Goal: Task Accomplishment & Management: Use online tool/utility

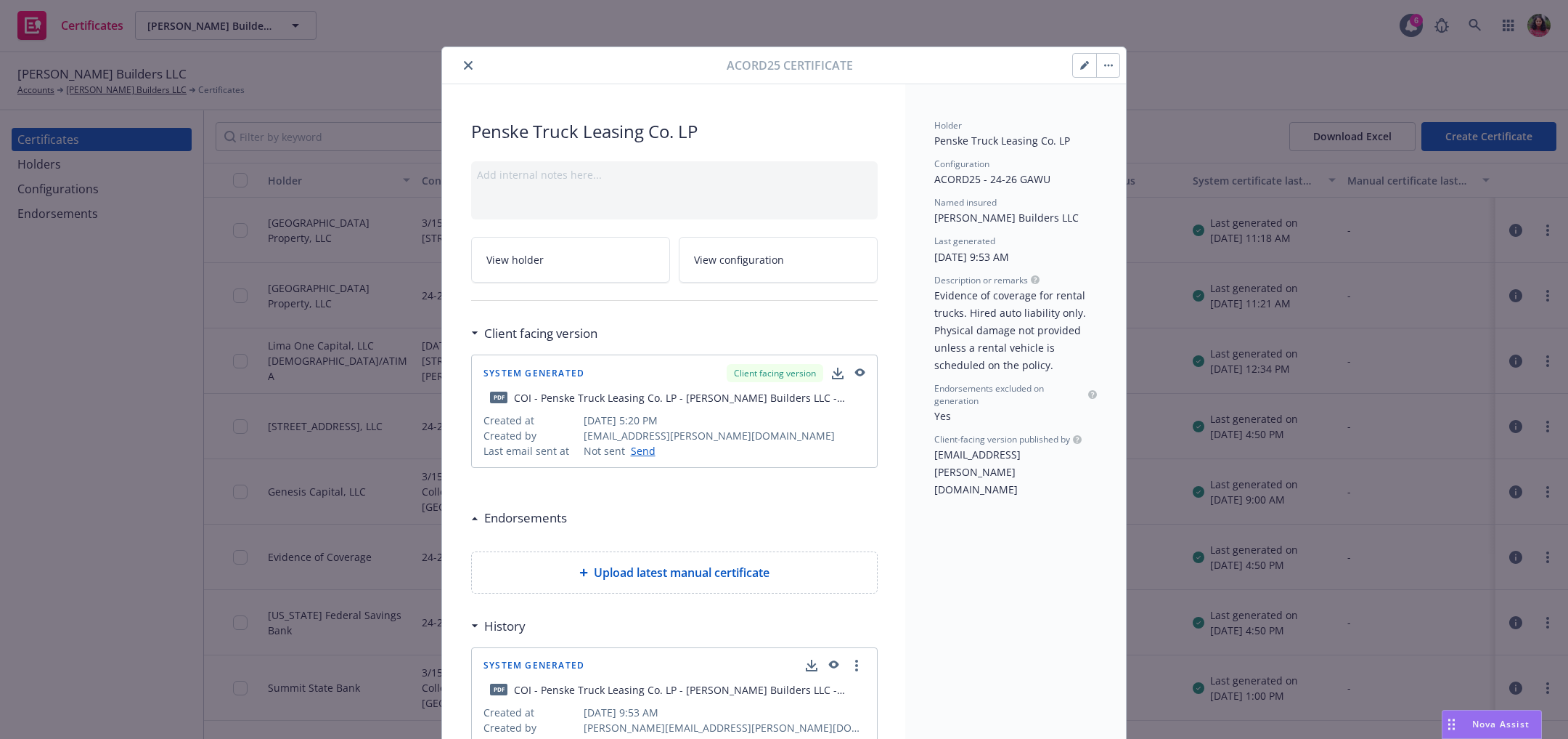
click at [1080, 61] on icon "button" at bounding box center [1084, 65] width 8 height 8
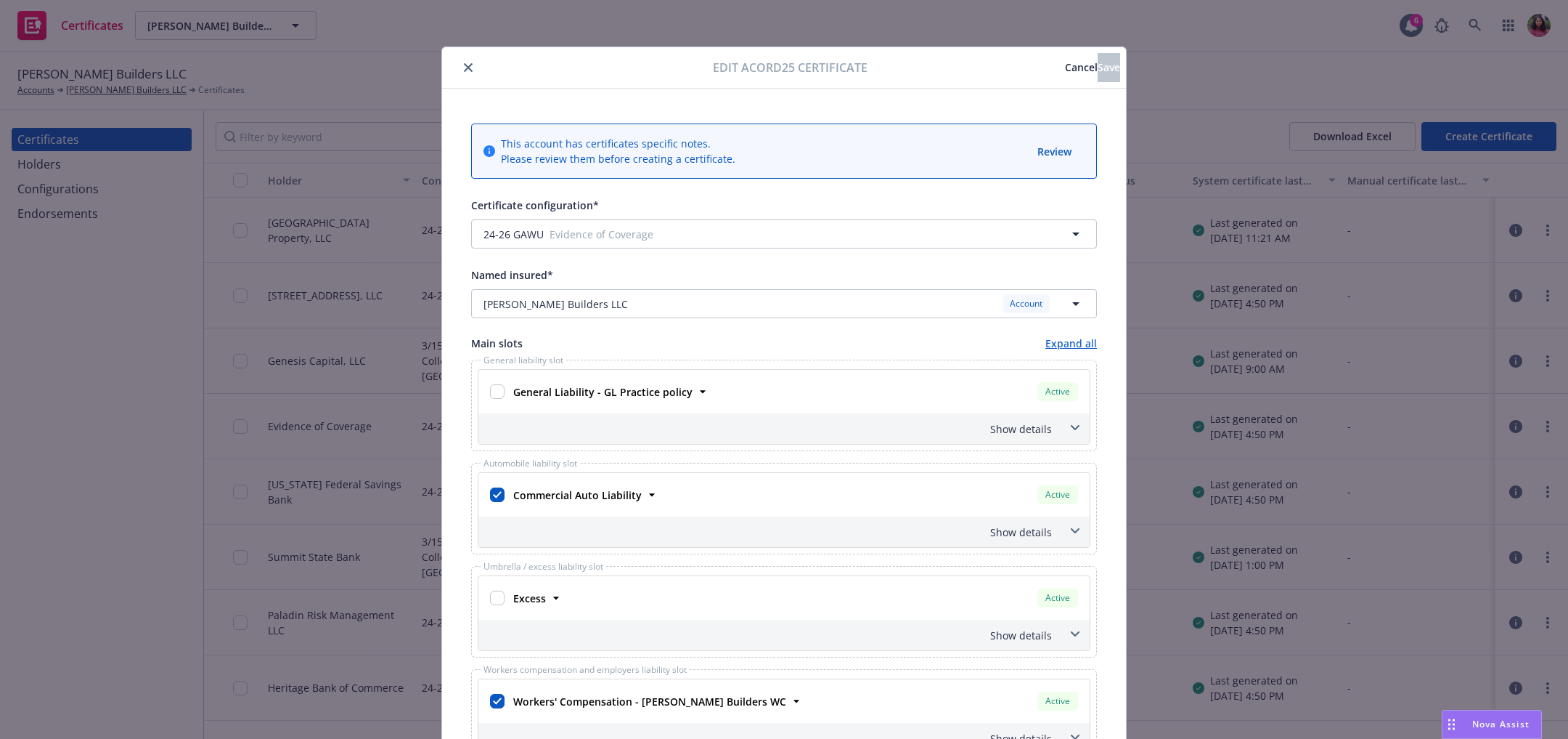
click at [464, 66] on icon "close" at bounding box center [468, 67] width 8 height 8
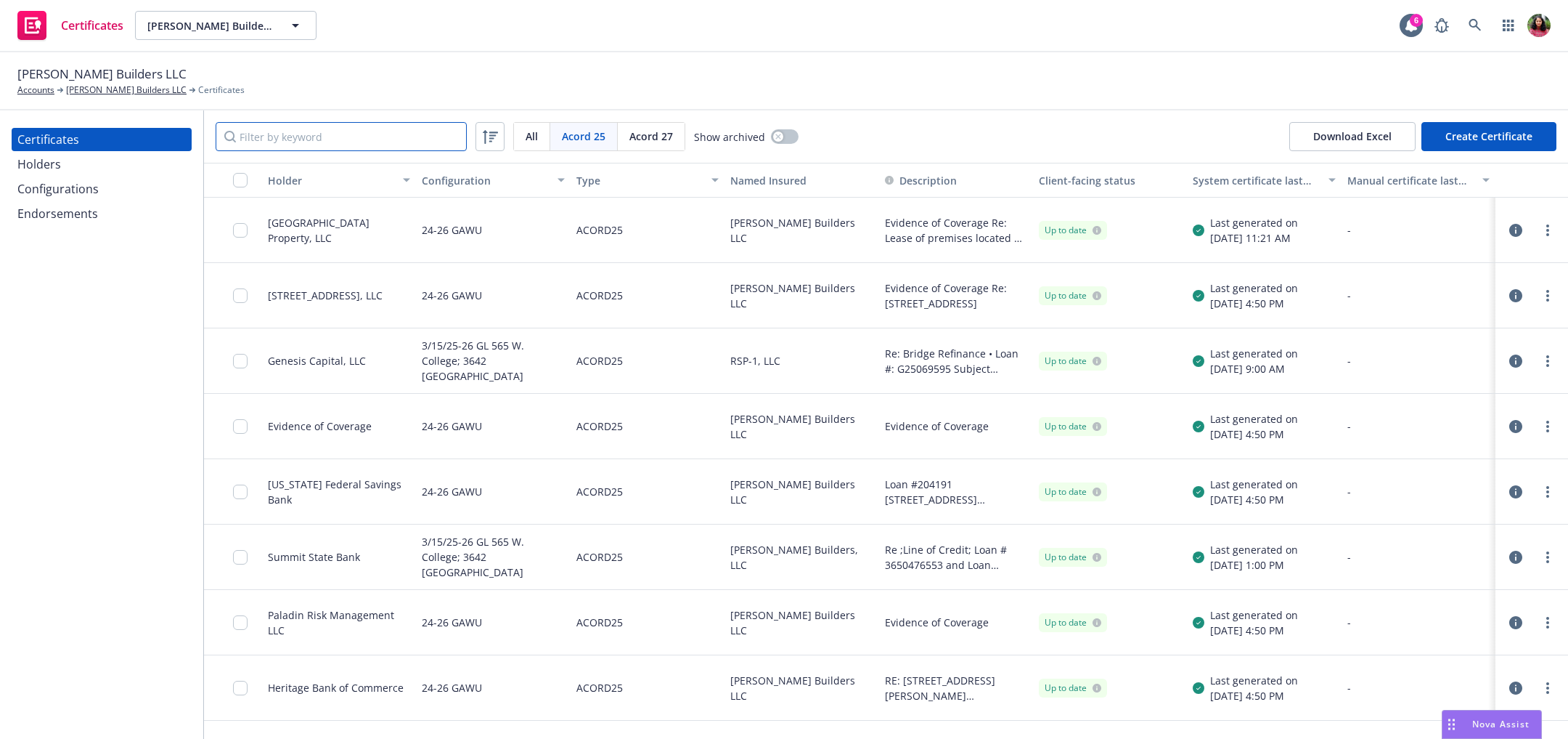
click at [323, 125] on input "Filter by keyword" at bounding box center [341, 137] width 251 height 29
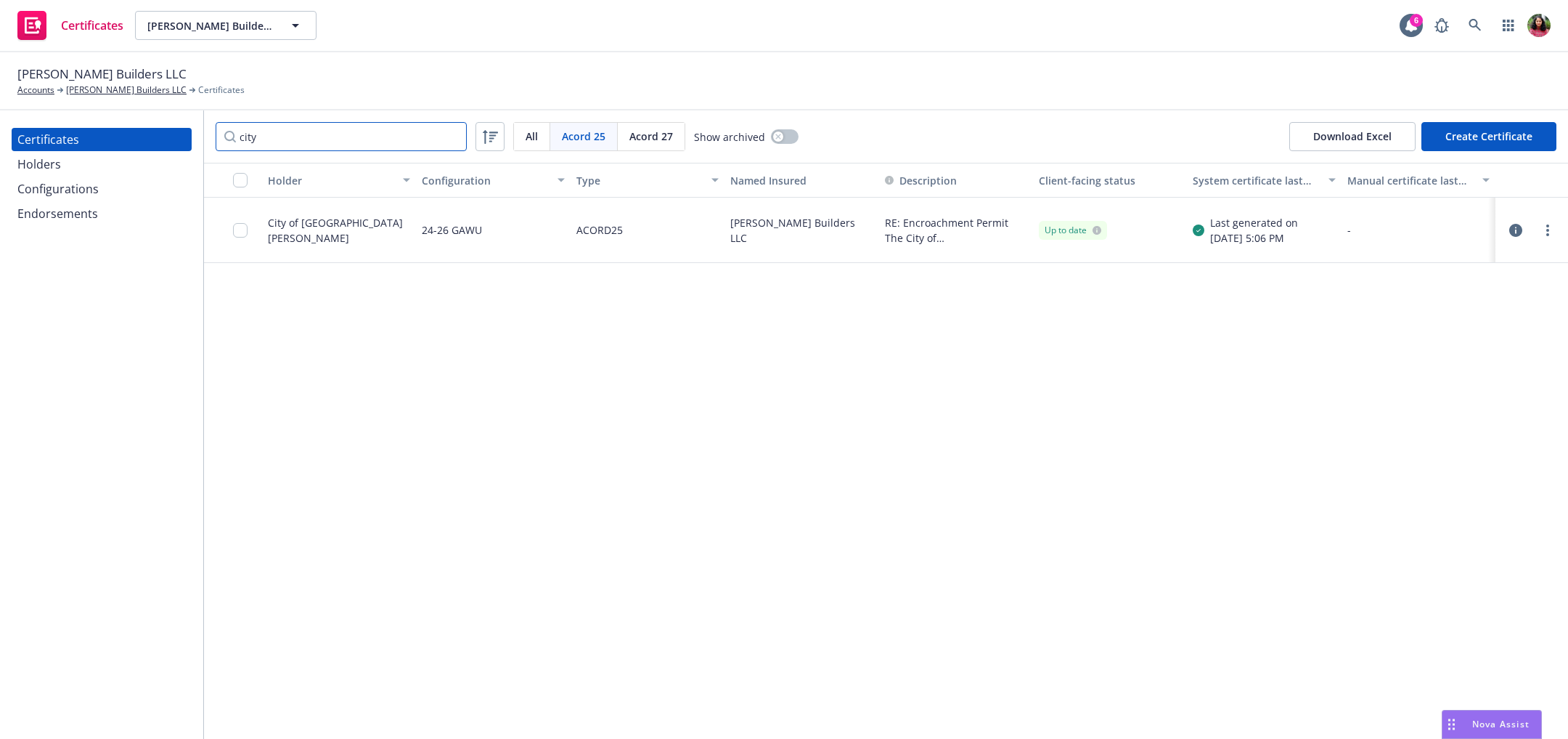
type input "city"
click at [1519, 225] on icon "button" at bounding box center [1515, 230] width 13 height 13
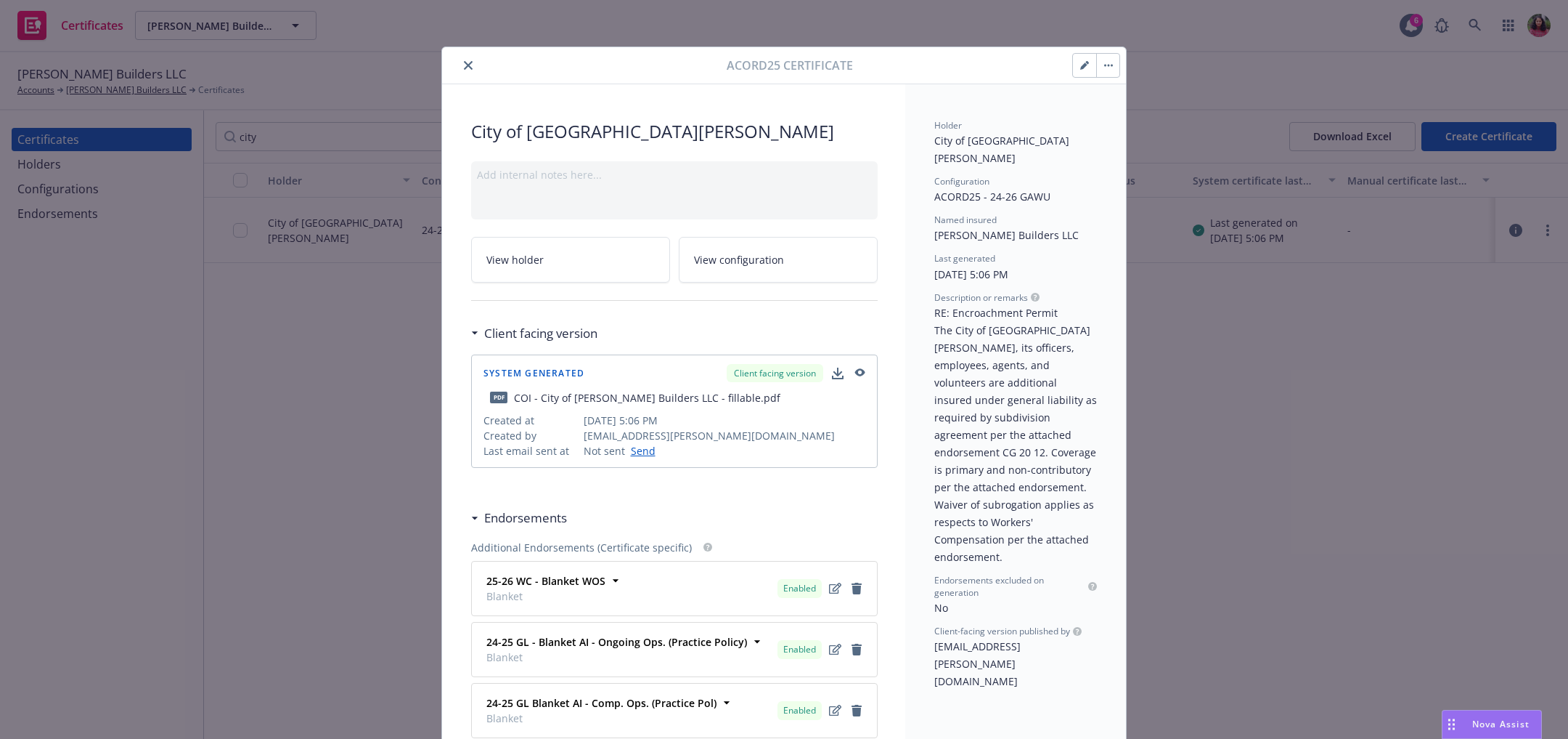
click at [1080, 63] on icon "button" at bounding box center [1084, 65] width 8 height 8
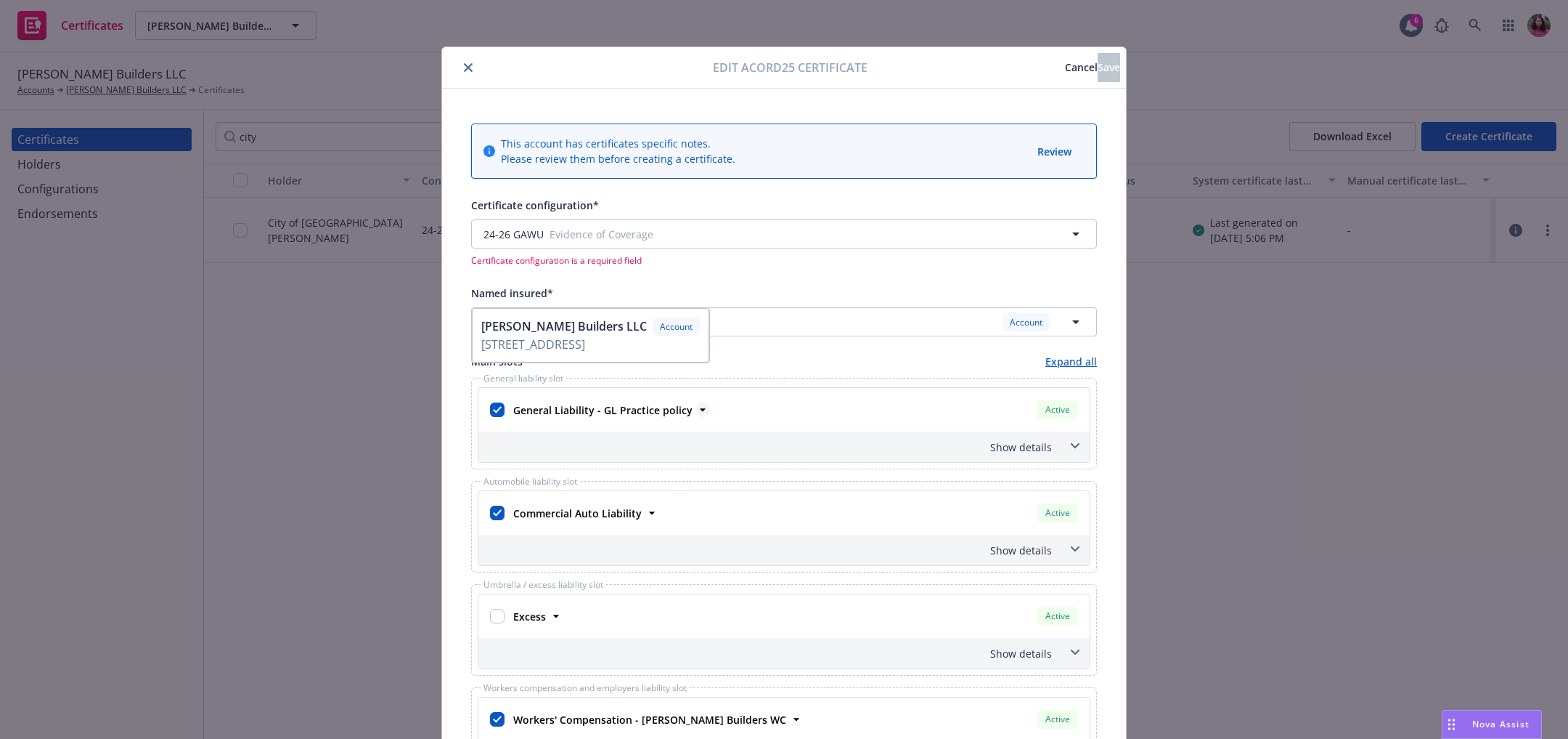
click at [695, 406] on icon at bounding box center [702, 409] width 14 height 15
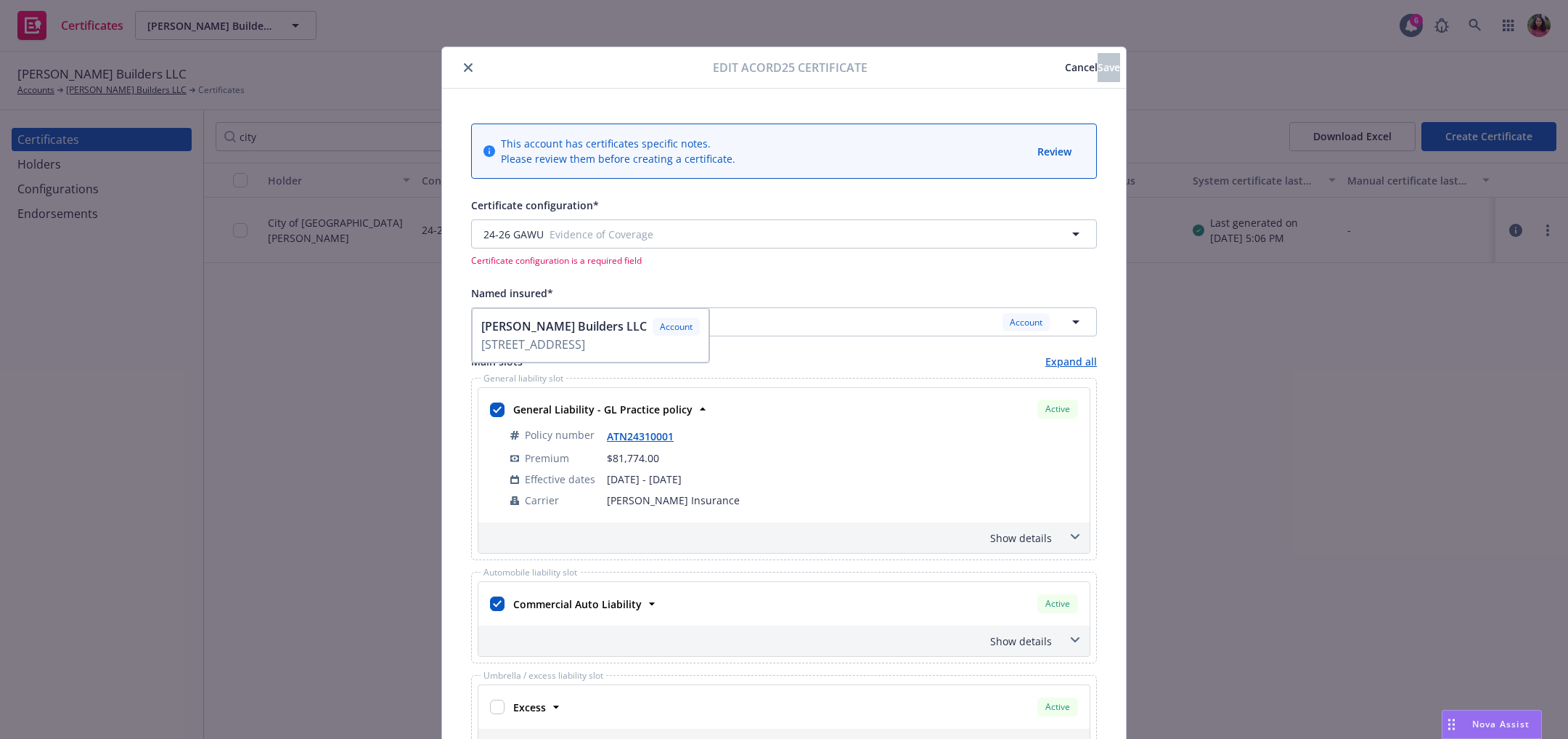
click at [1041, 528] on div "Show details" at bounding box center [784, 537] width 611 height 31
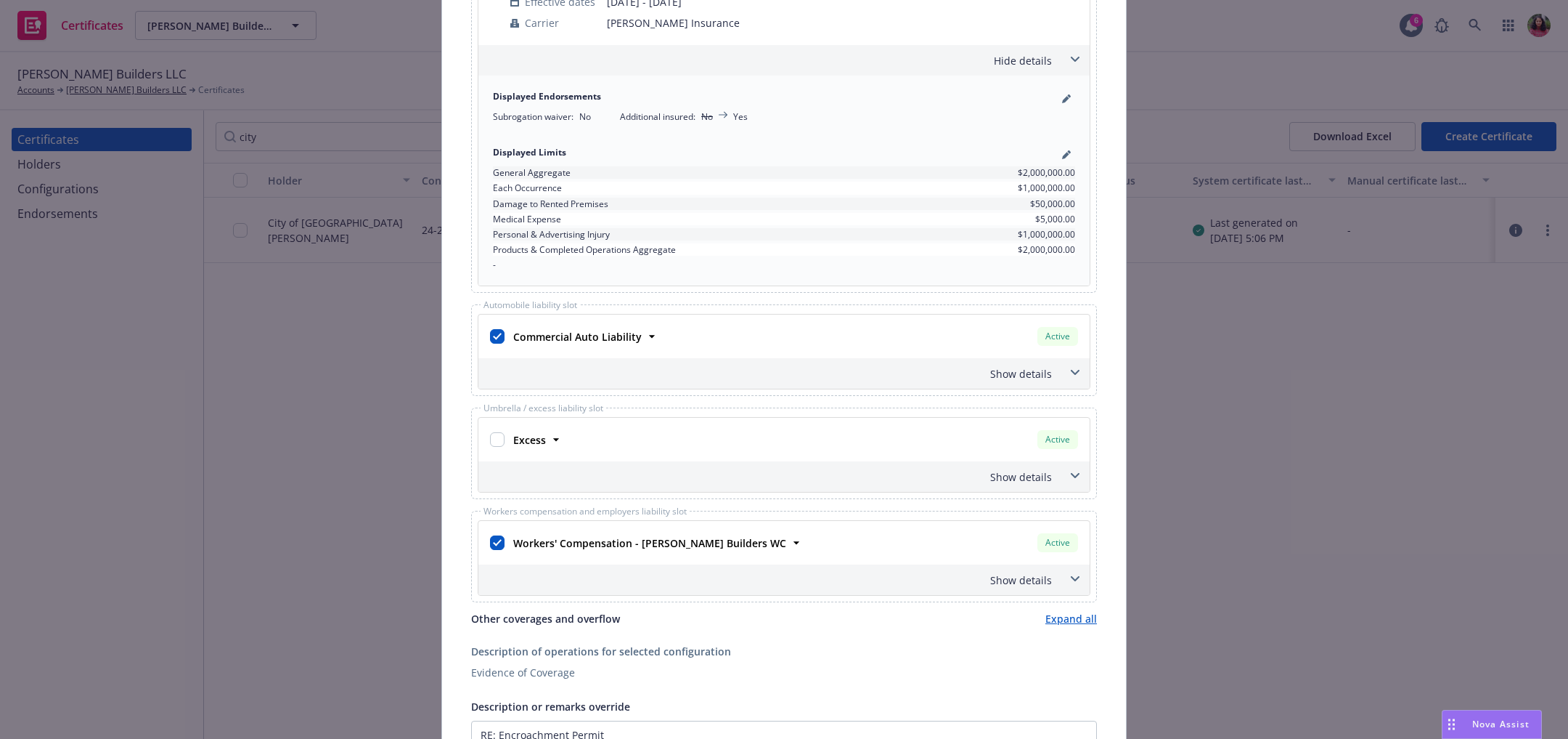
scroll to position [602, 0]
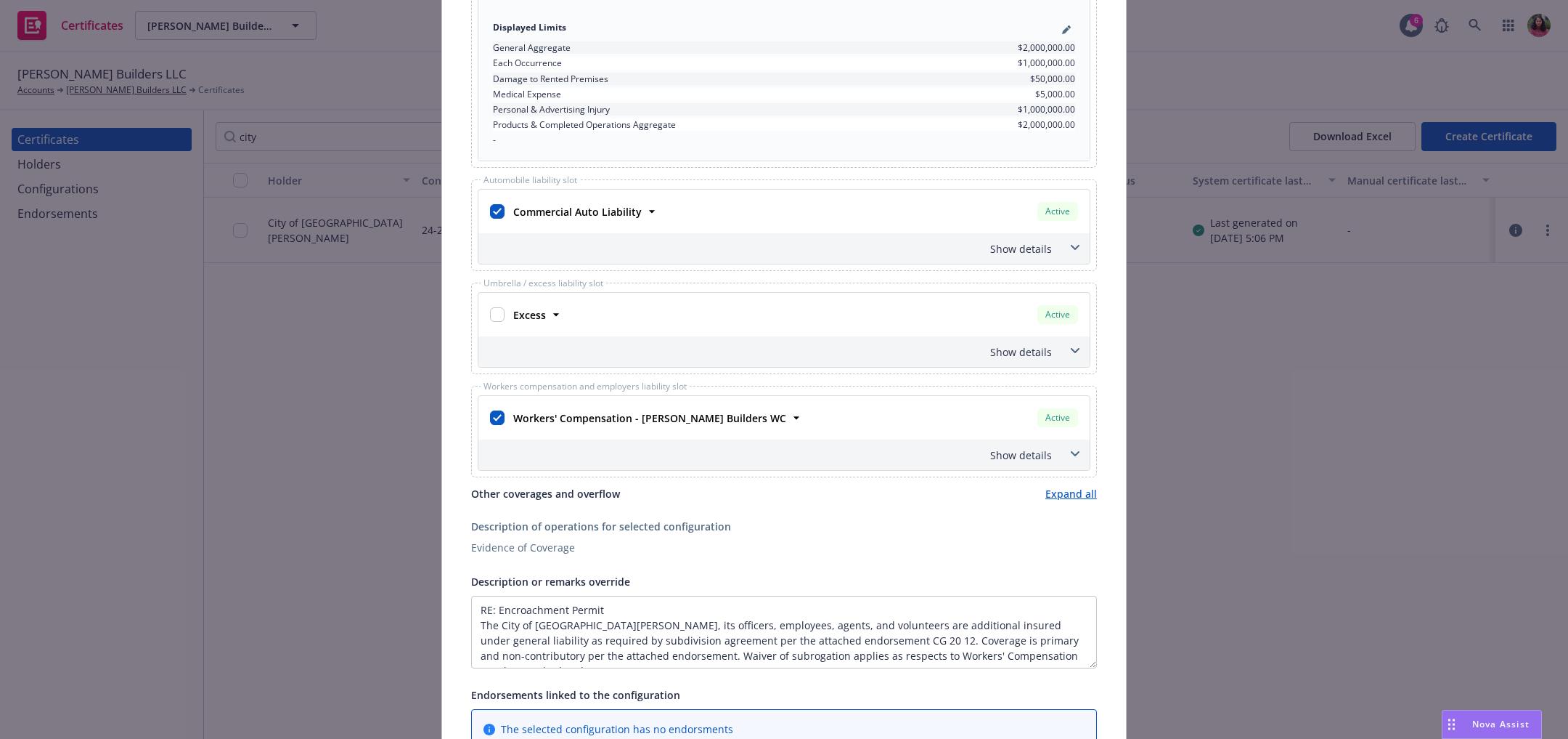
click at [1064, 245] on span at bounding box center [1075, 247] width 23 height 23
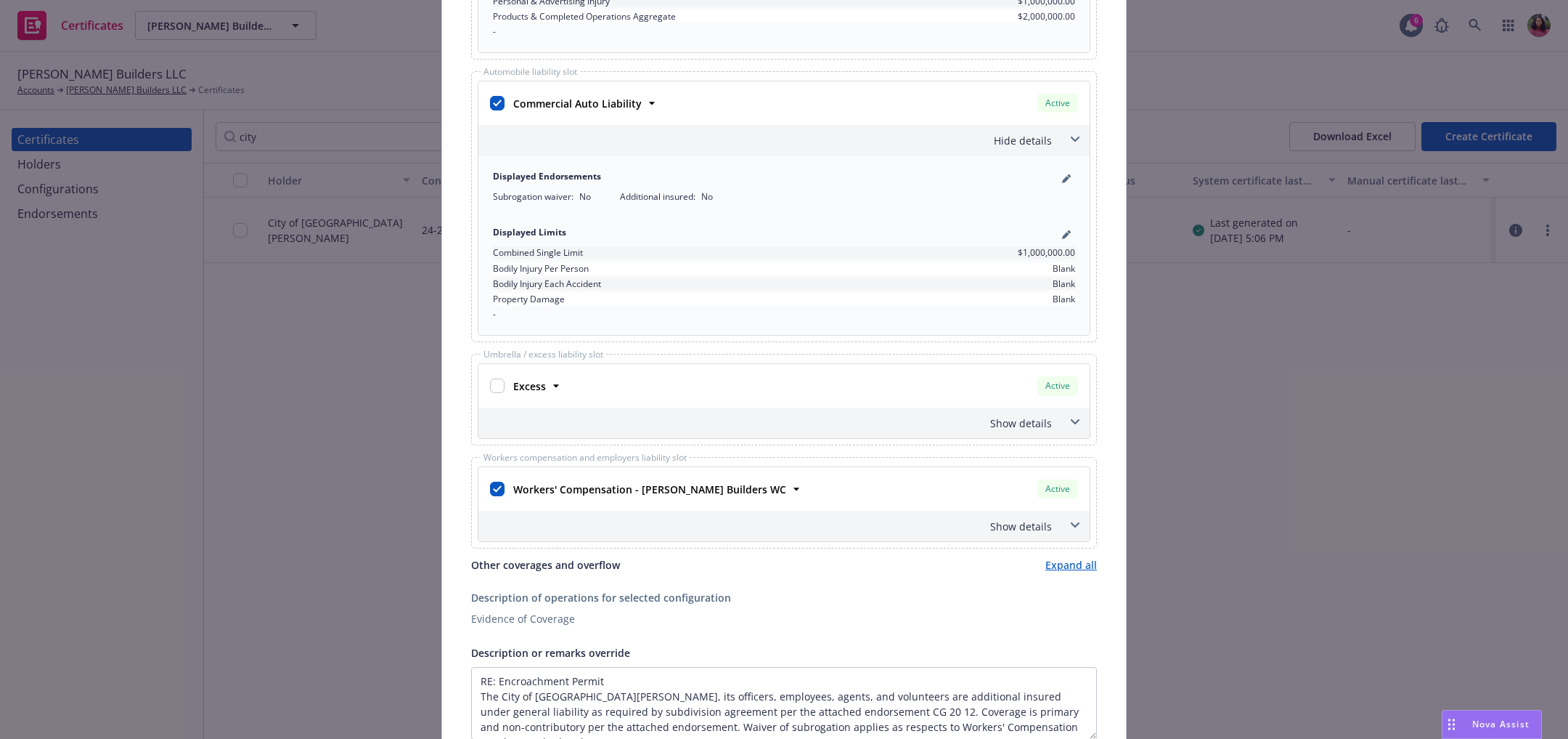
scroll to position [718, 0]
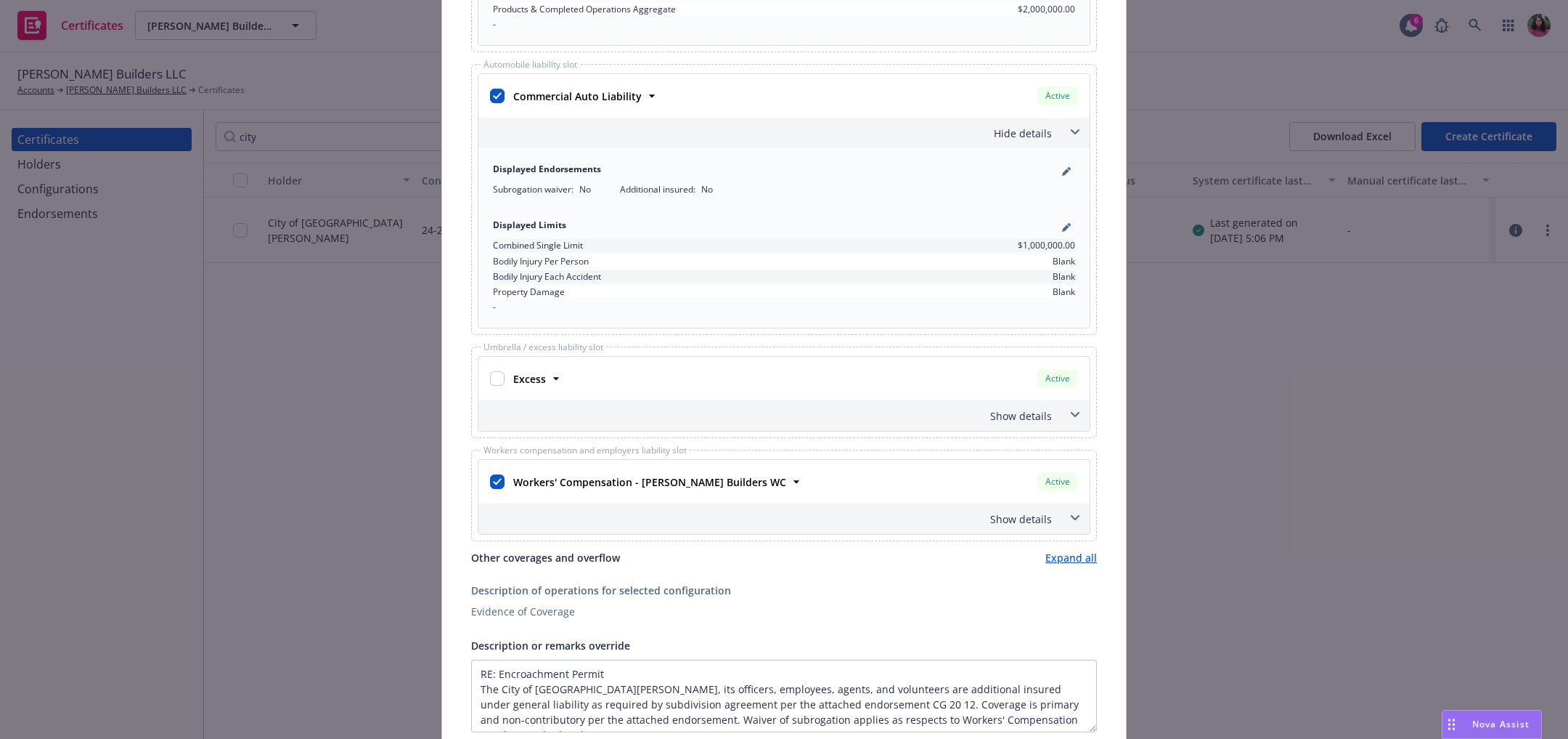
click at [1071, 515] on icon at bounding box center [1074, 518] width 8 height 5
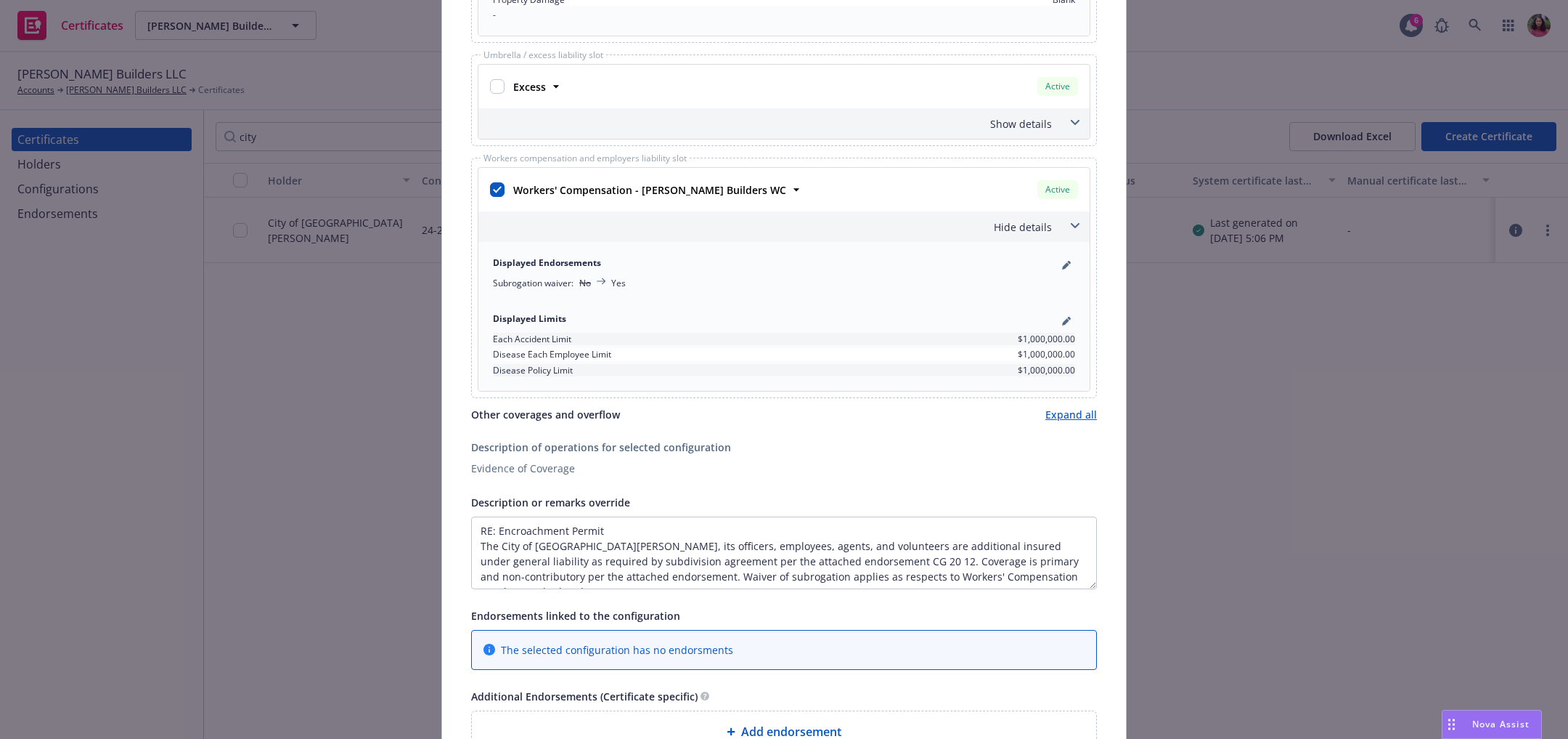
scroll to position [0, 0]
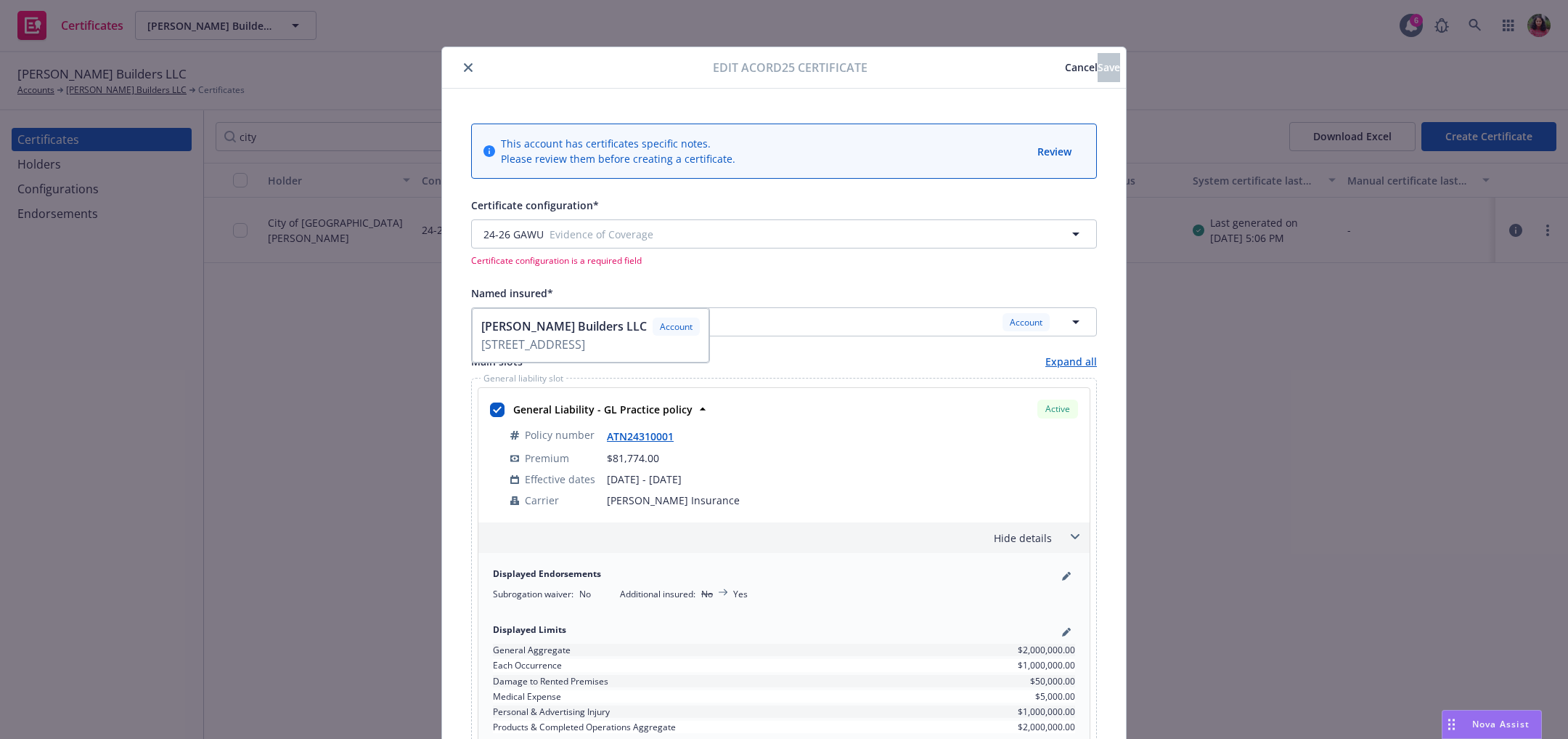
click at [1065, 71] on span "Cancel" at bounding box center [1081, 67] width 33 height 14
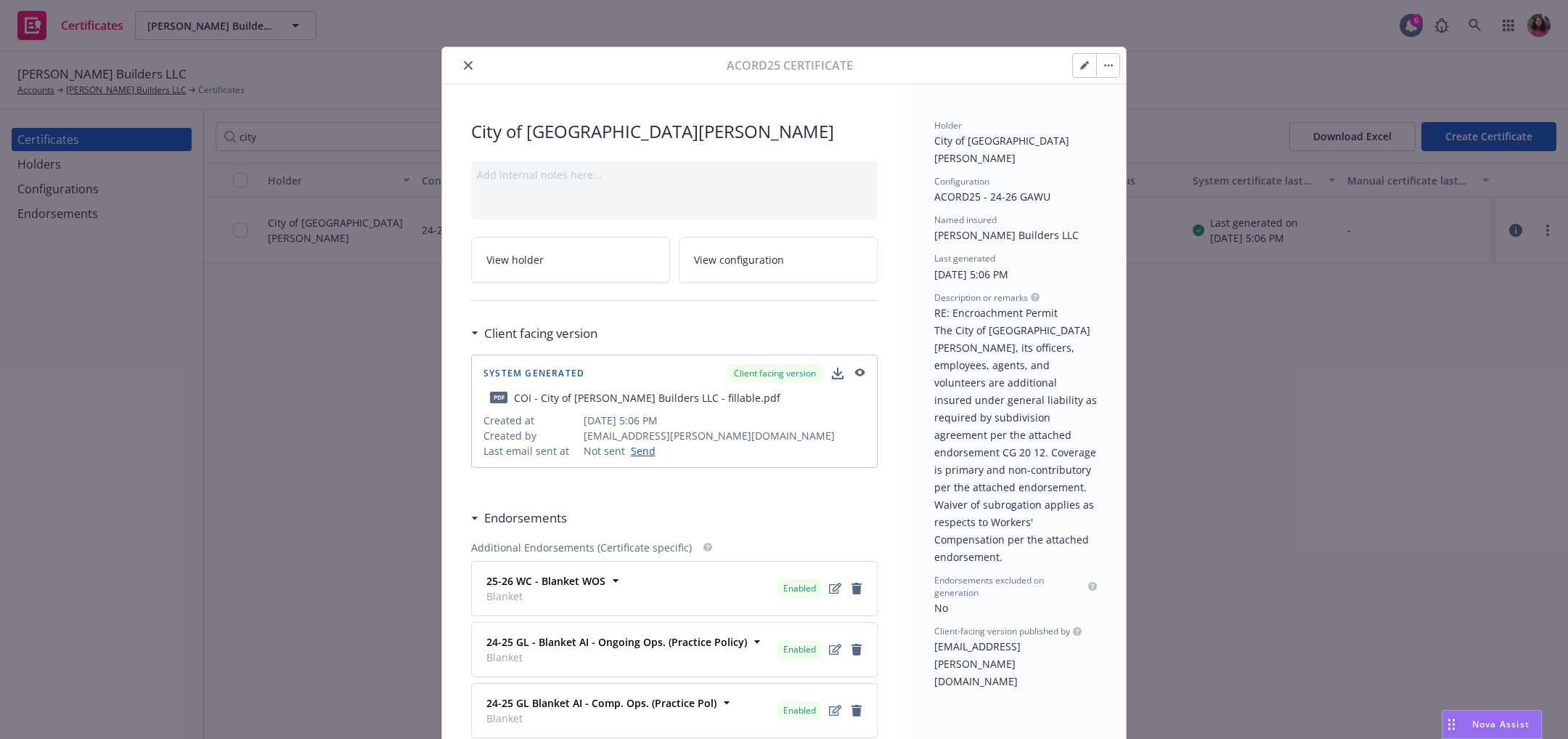
click at [464, 61] on icon "close" at bounding box center [468, 65] width 8 height 8
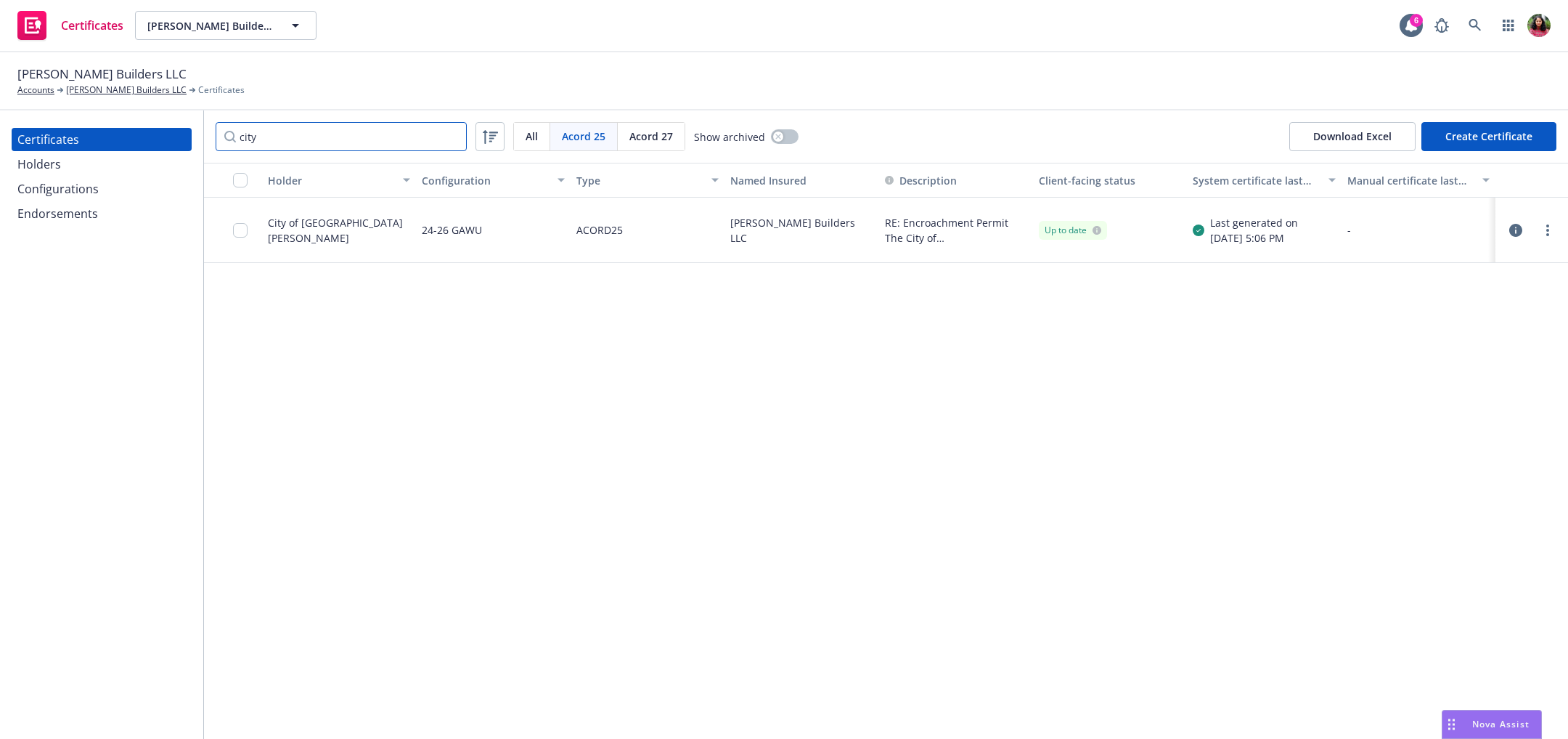
click at [354, 137] on input "city" at bounding box center [341, 137] width 251 height 29
click at [453, 137] on input "city" at bounding box center [341, 137] width 251 height 29
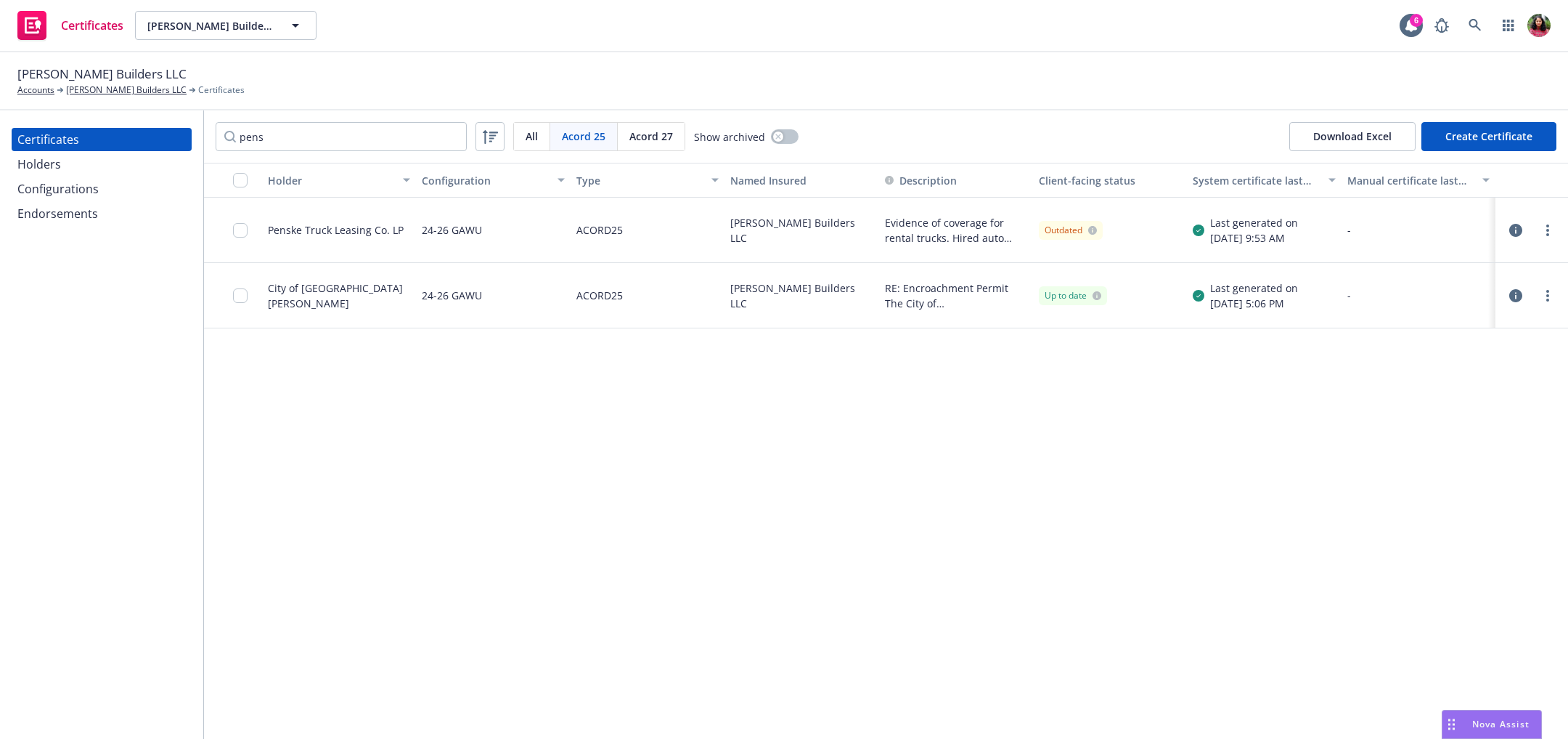
click at [1515, 228] on icon "button" at bounding box center [1515, 230] width 13 height 13
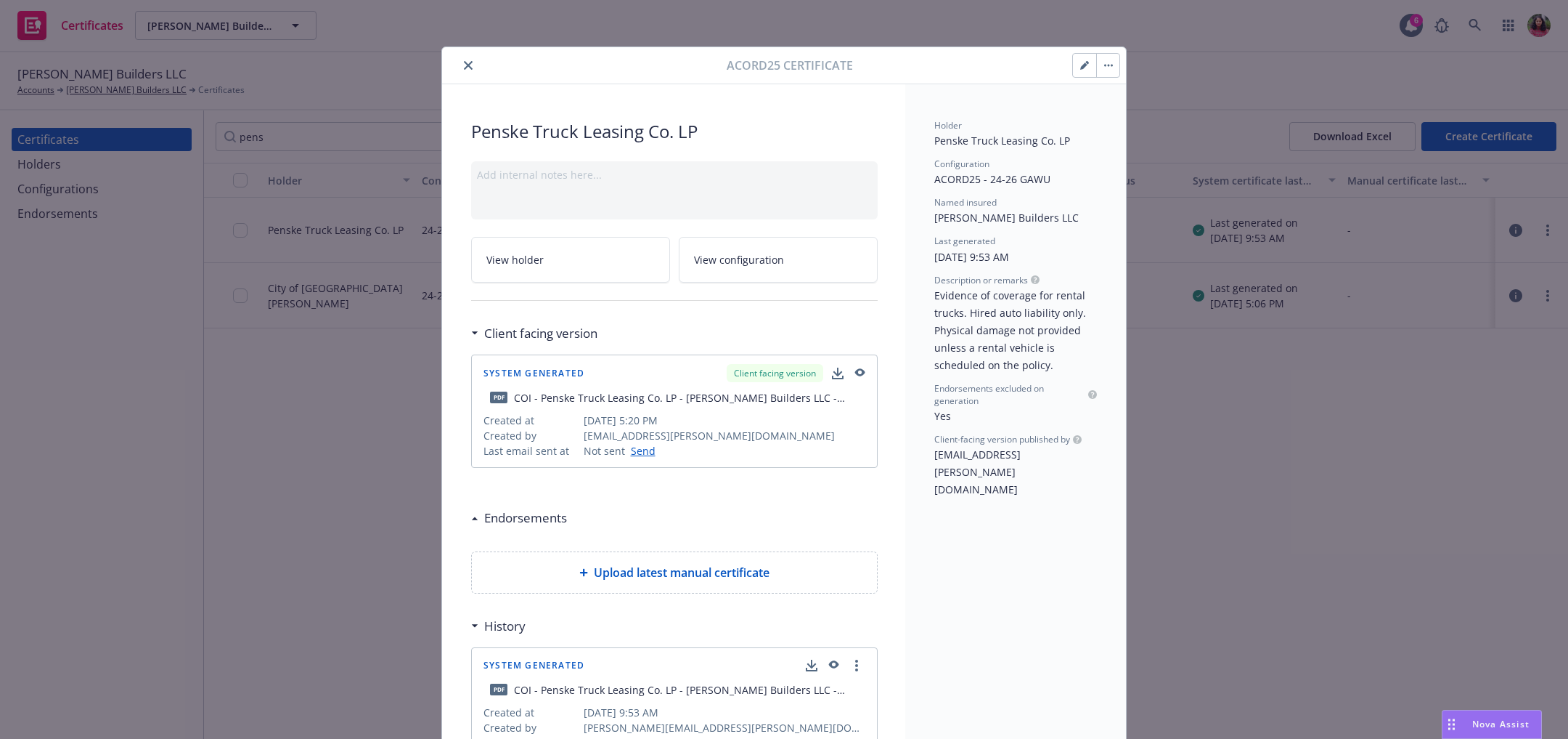
click at [1085, 62] on icon "button" at bounding box center [1087, 63] width 4 height 4
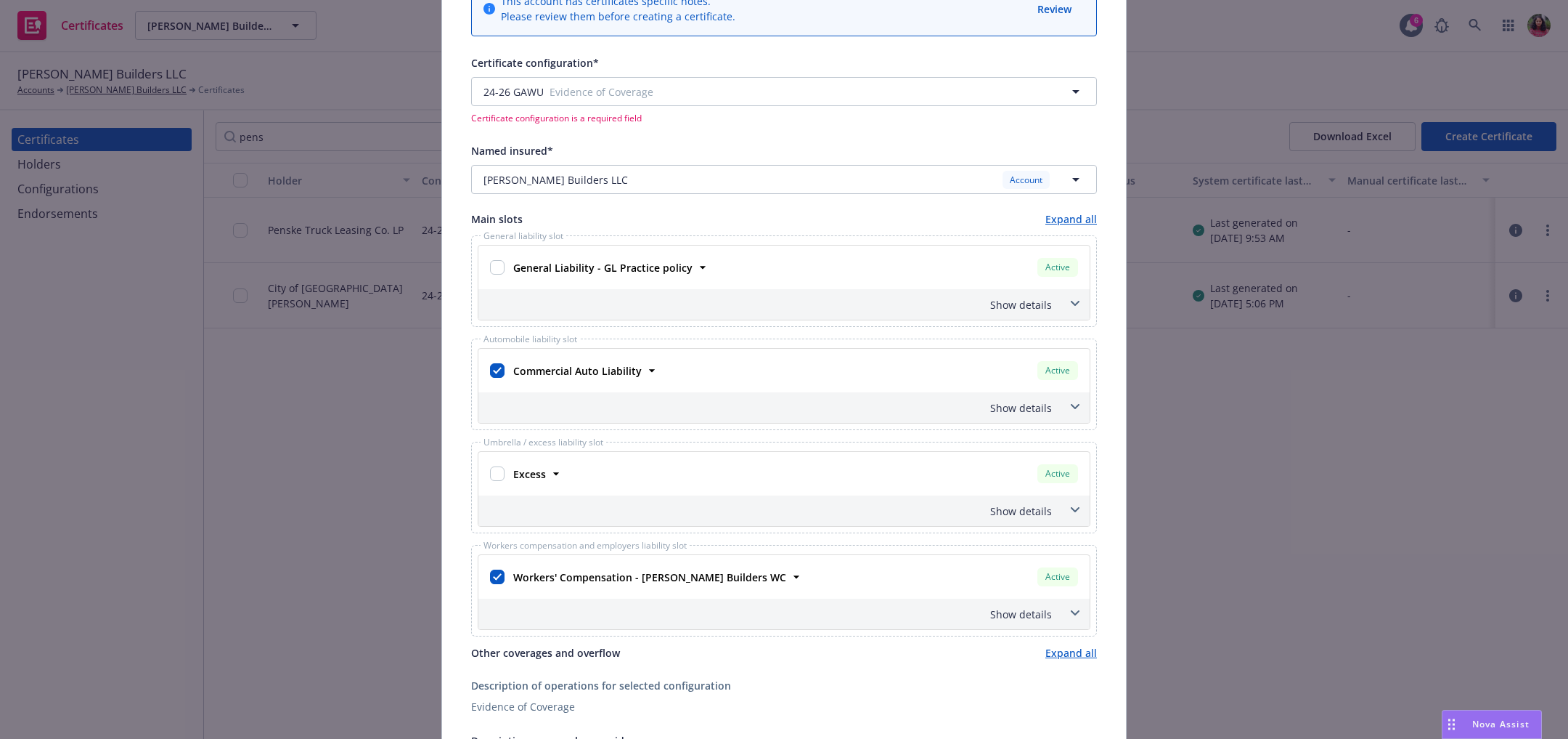
scroll to position [151, 0]
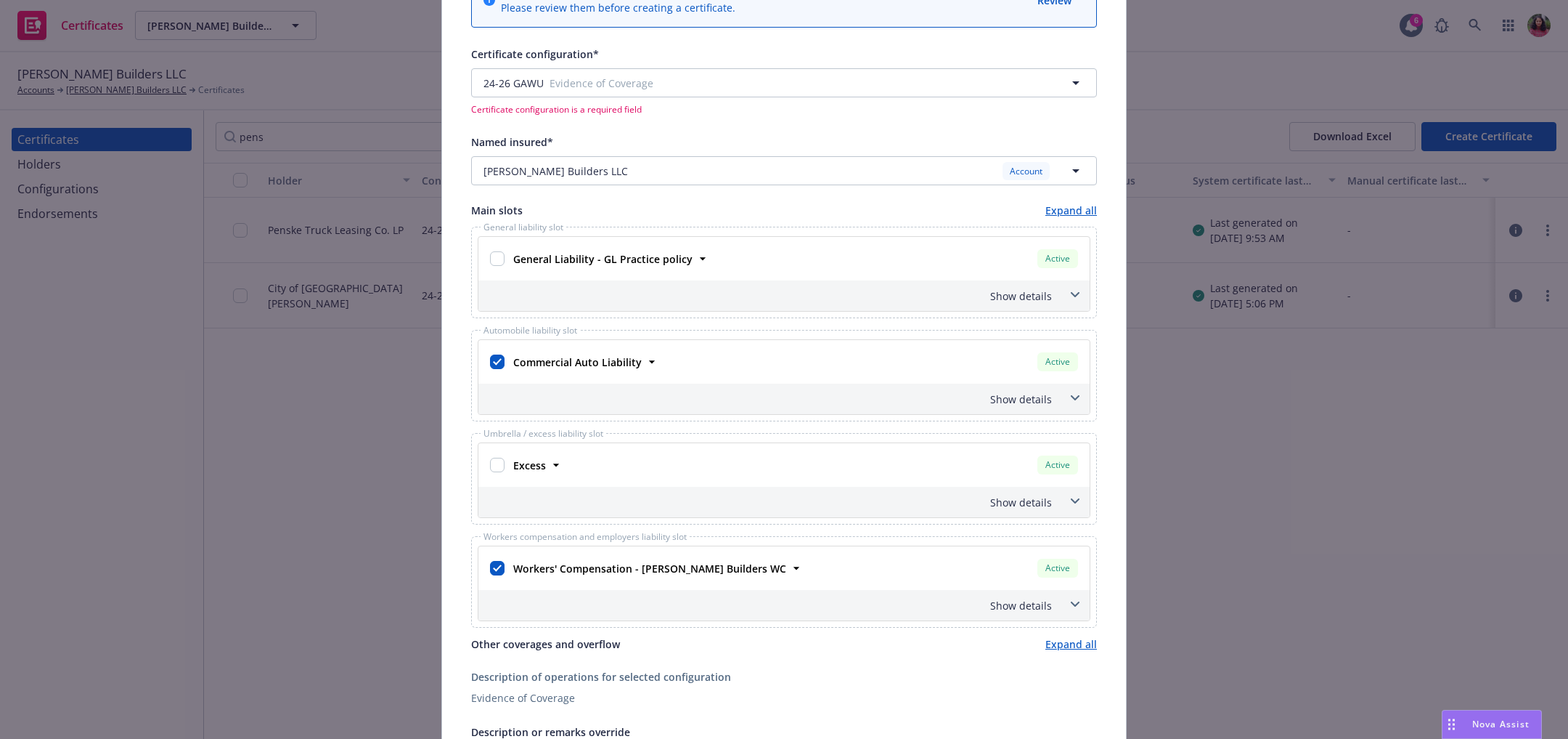
click at [1071, 300] on span at bounding box center [1075, 295] width 23 height 23
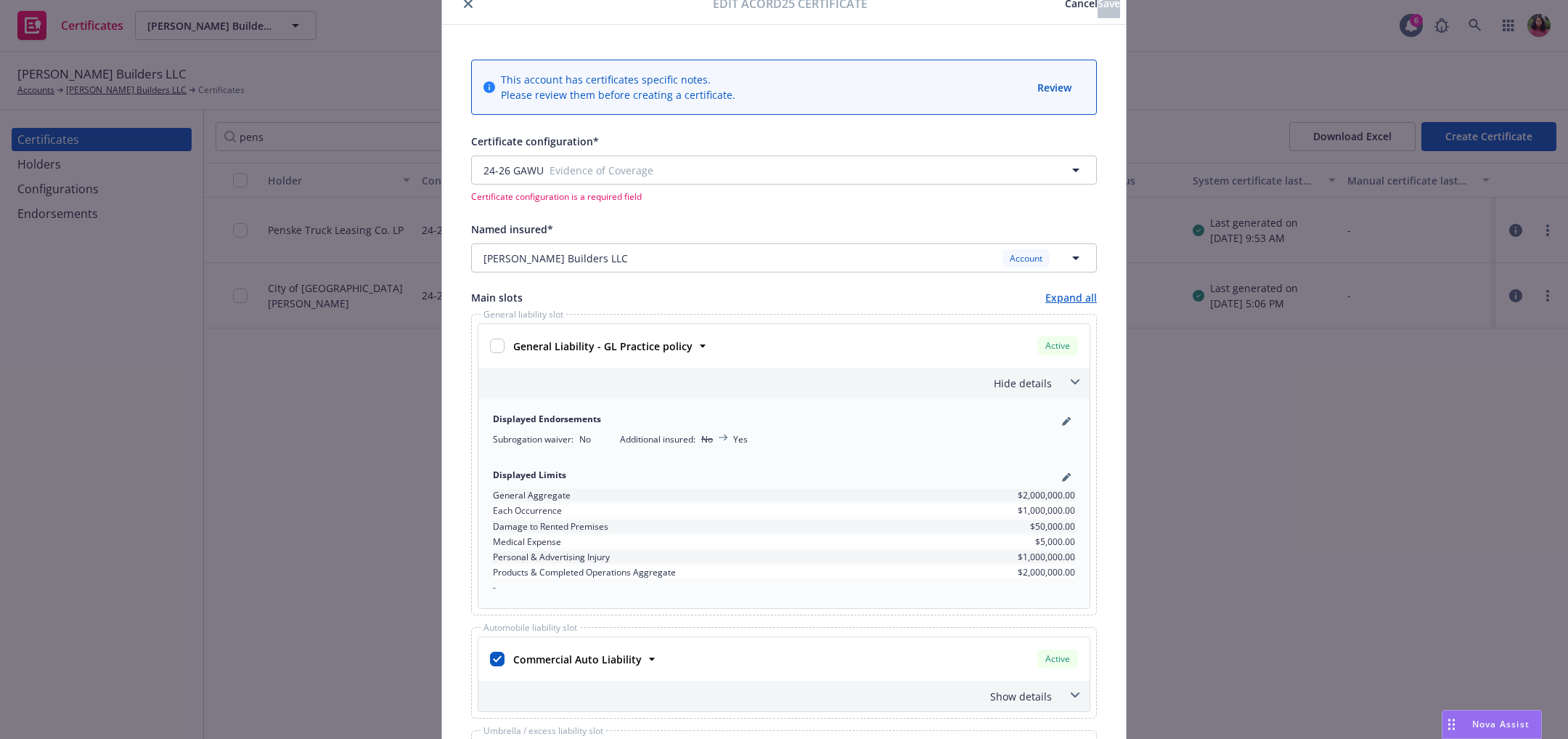
scroll to position [0, 0]
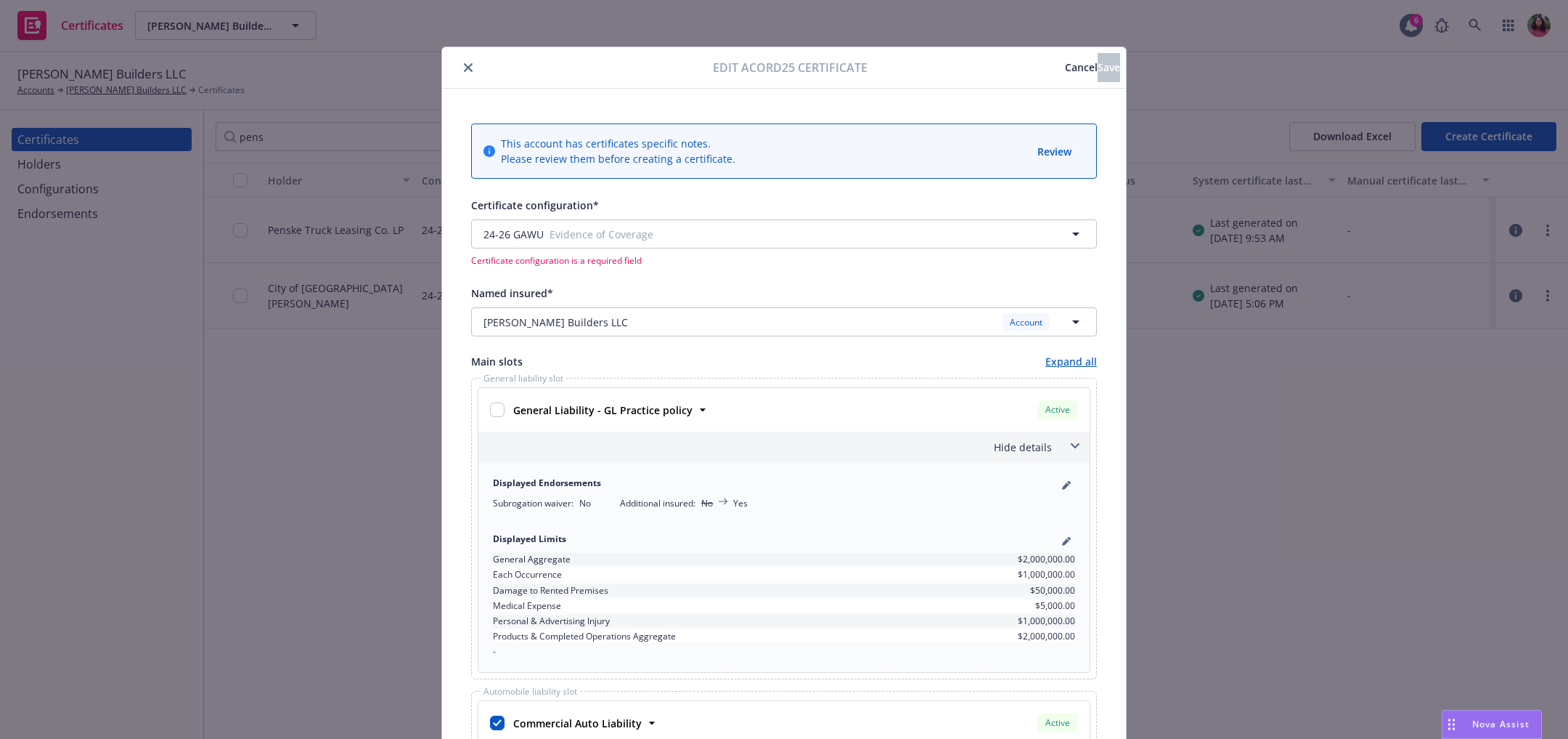
click at [1065, 66] on span "Cancel" at bounding box center [1081, 67] width 33 height 14
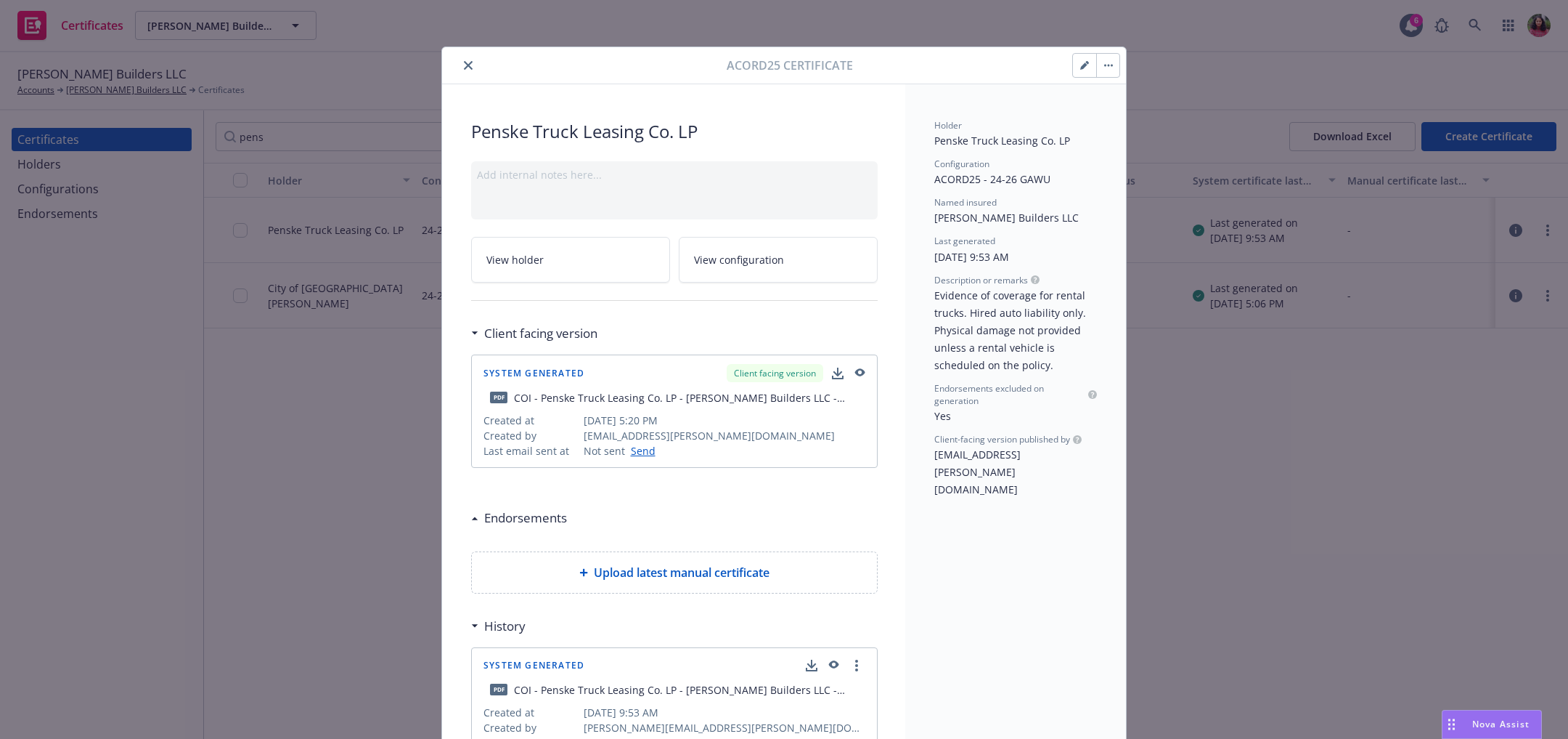
click at [1080, 68] on icon "button" at bounding box center [1084, 65] width 8 height 8
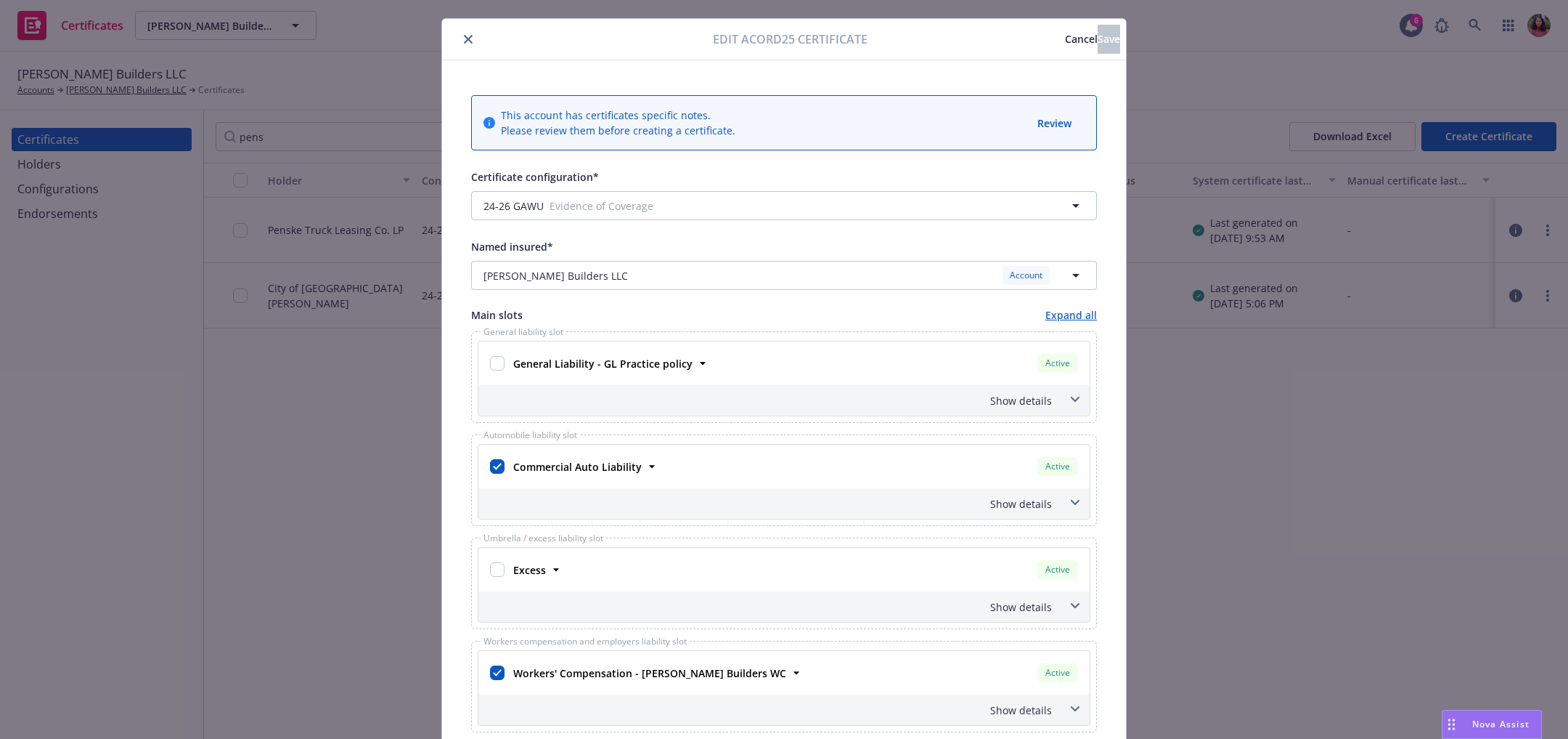
scroll to position [24, 0]
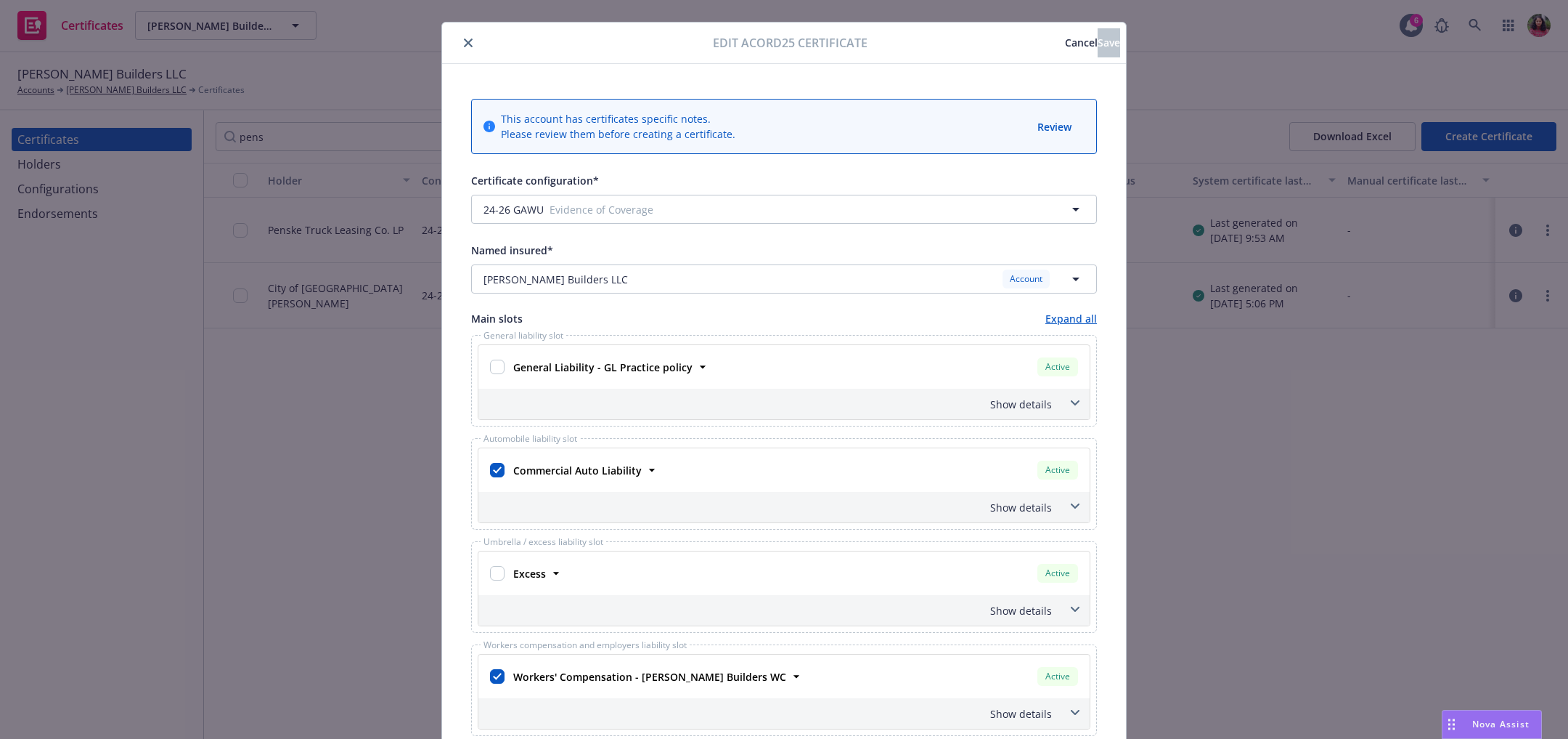
click at [459, 39] on button "close" at bounding box center [468, 43] width 18 height 18
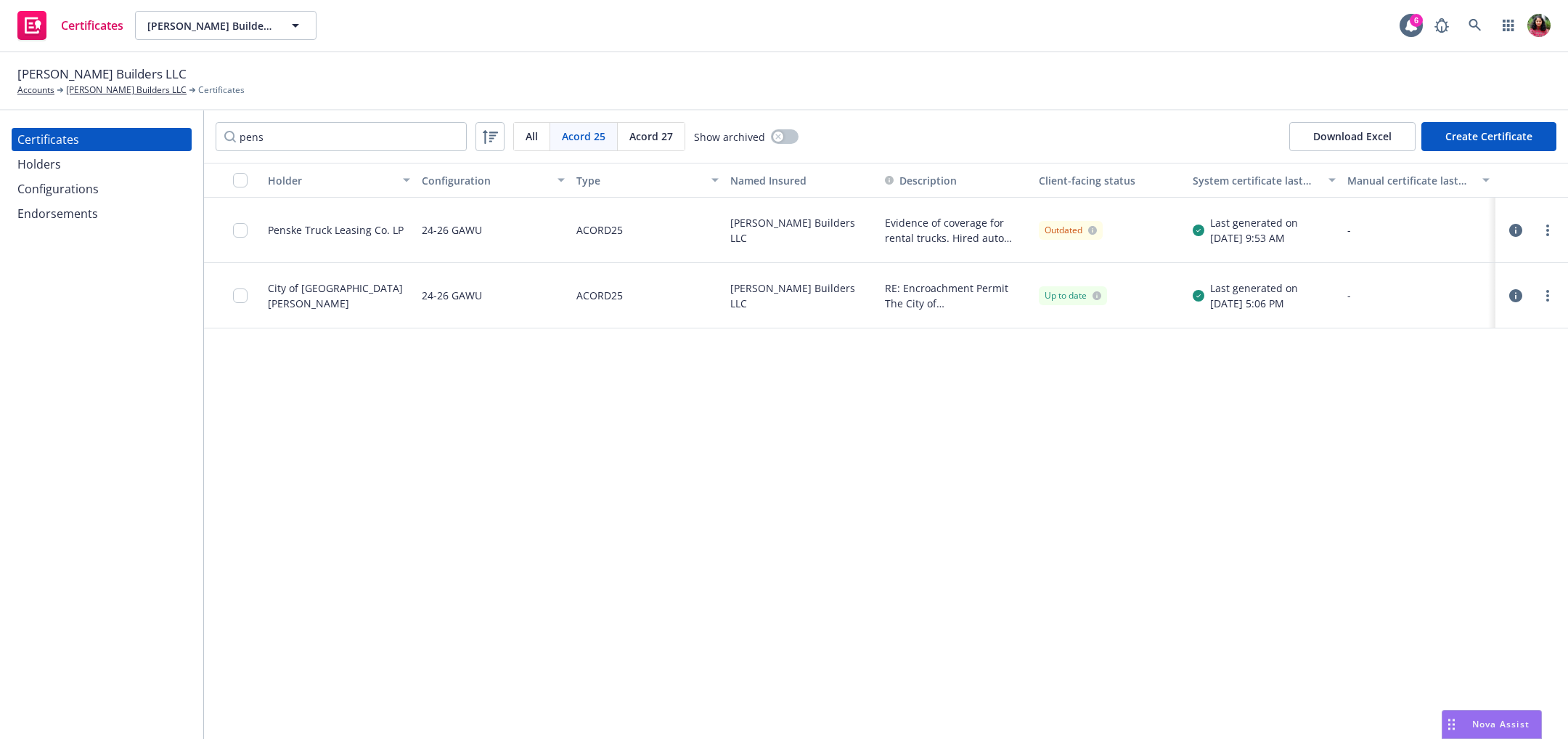
click at [274, 227] on div "Penske Truck Leasing Co. LP" at bounding box center [336, 230] width 136 height 15
drag, startPoint x: 270, startPoint y: 228, endPoint x: 401, endPoint y: 231, distance: 131.0
click at [401, 231] on div "Penske Truck Leasing Co. LP" at bounding box center [339, 231] width 154 height 66
copy div "Penske Truck Leasing Co. LP"
click at [260, 138] on input "pens" at bounding box center [341, 137] width 251 height 29
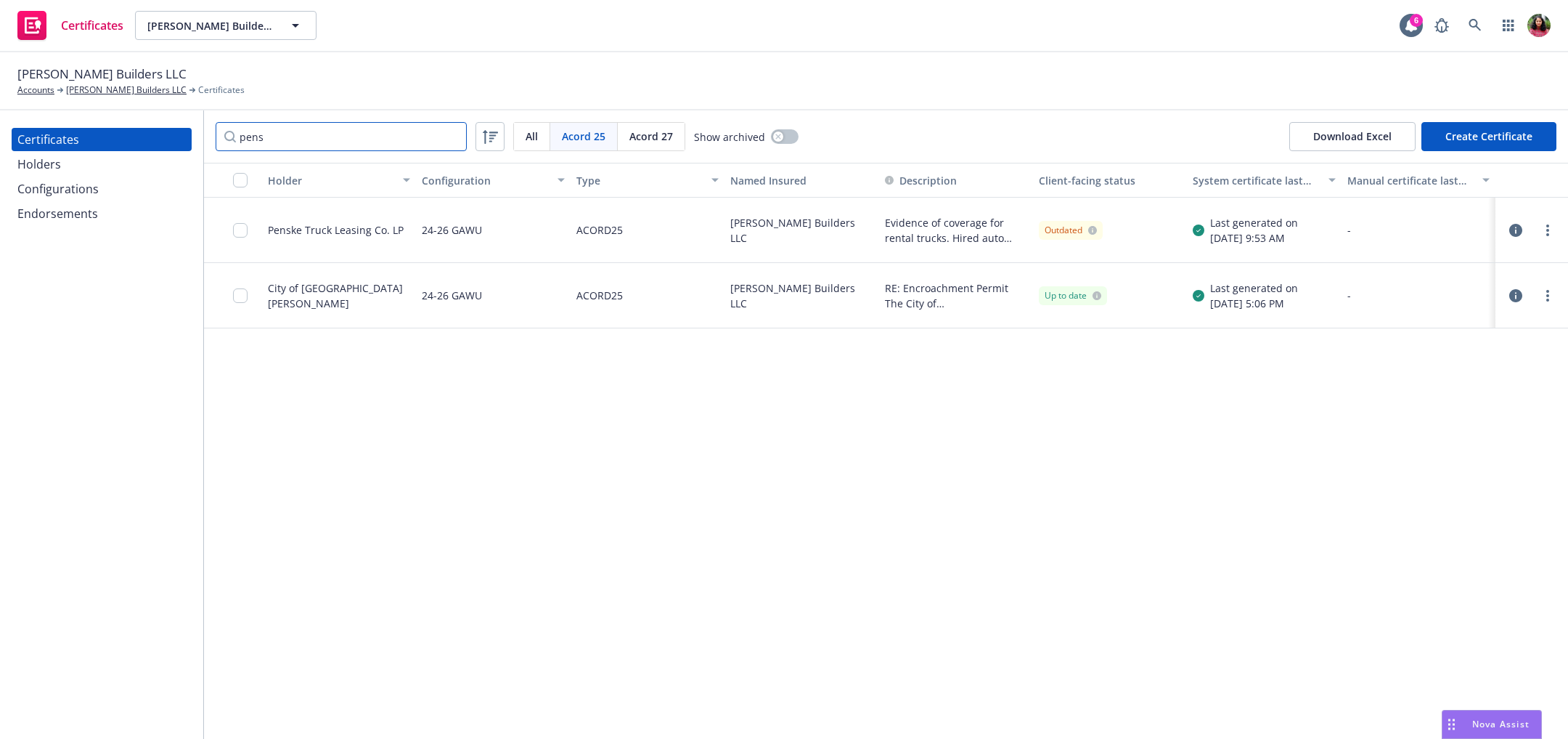
click at [260, 138] on input "pens" at bounding box center [341, 137] width 251 height 29
paste input "Penske Truck Leasing Co. LP"
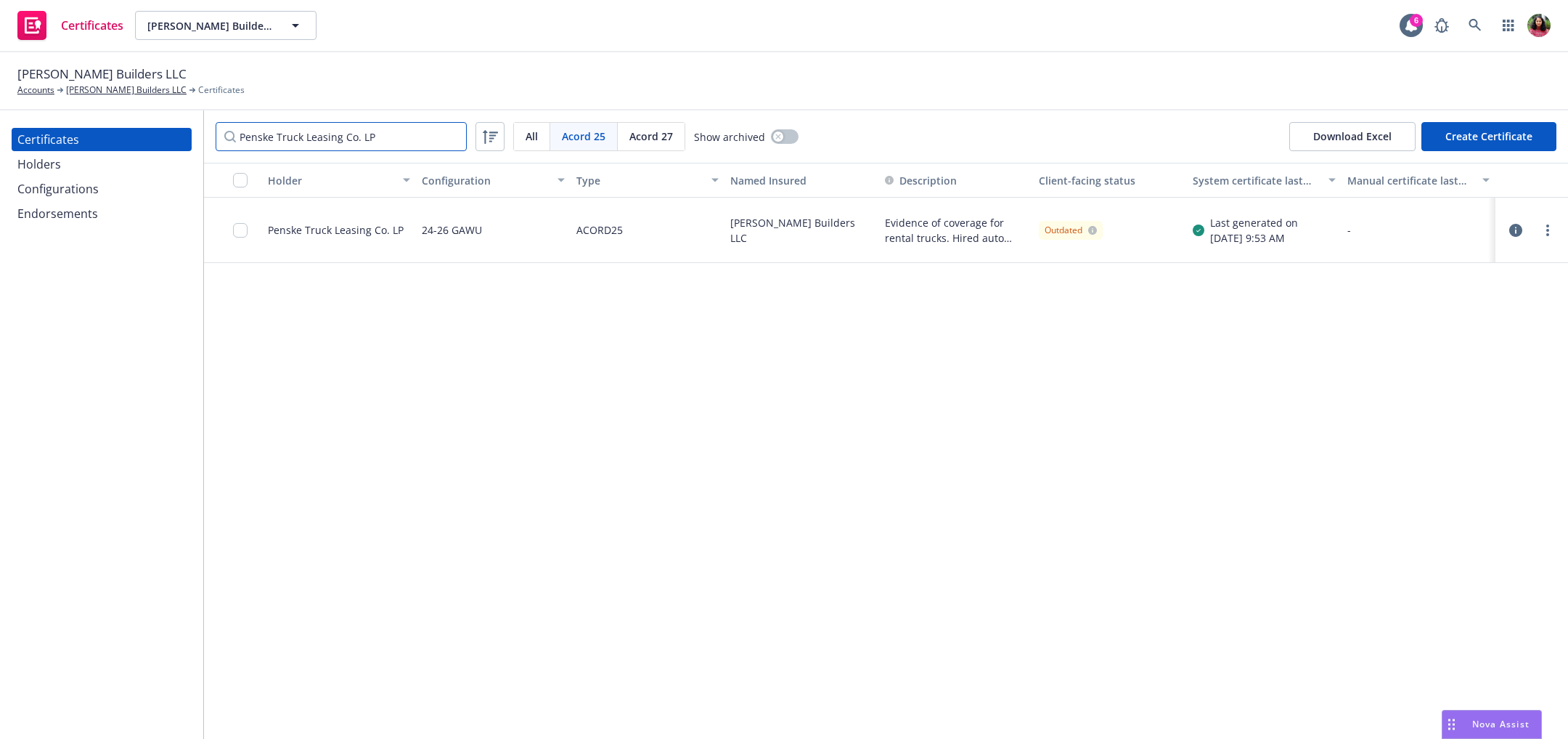
type input "Penske Truck Leasing Co. LP"
click at [1518, 230] on icon "button" at bounding box center [1515, 230] width 13 height 13
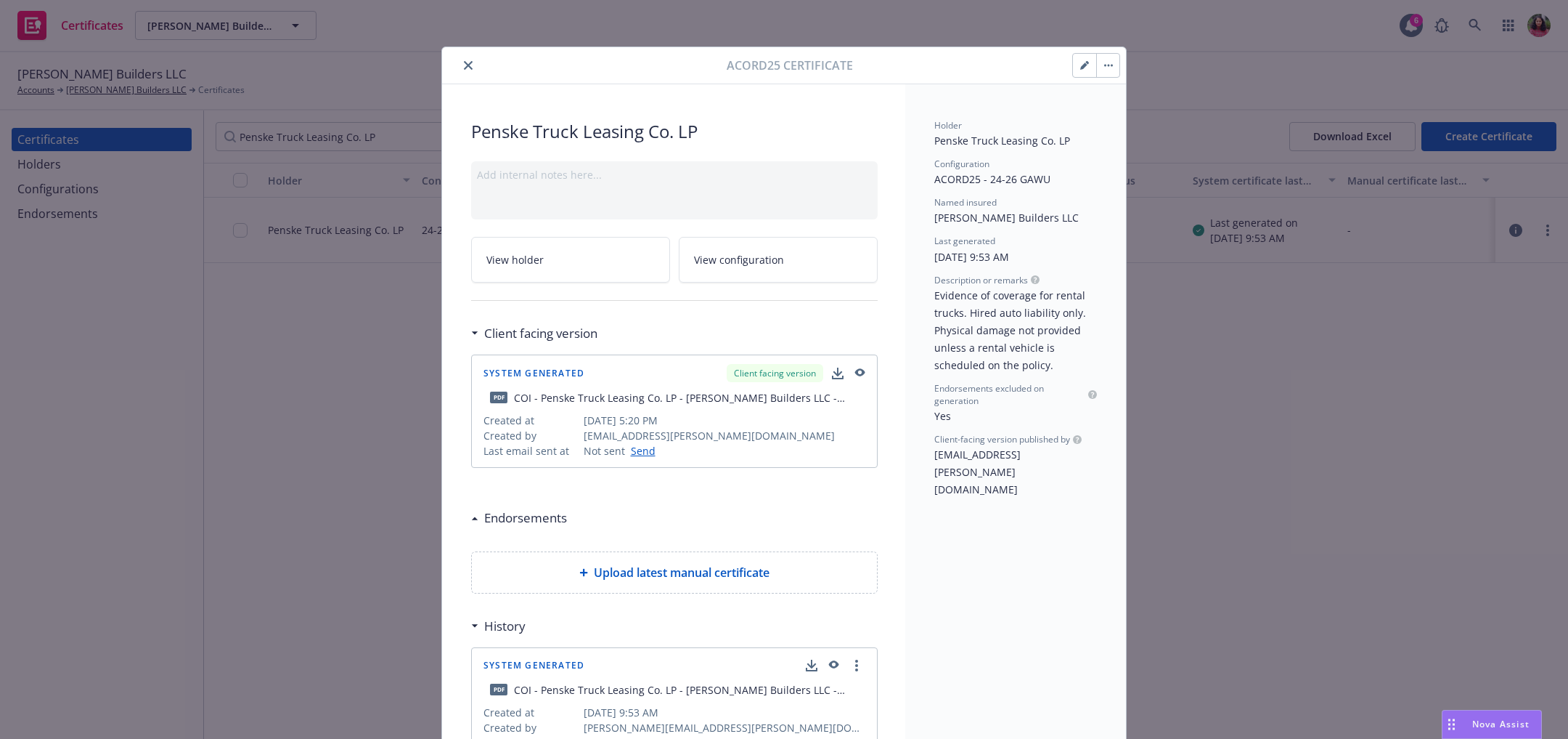
click at [1080, 57] on button "button" at bounding box center [1084, 65] width 23 height 23
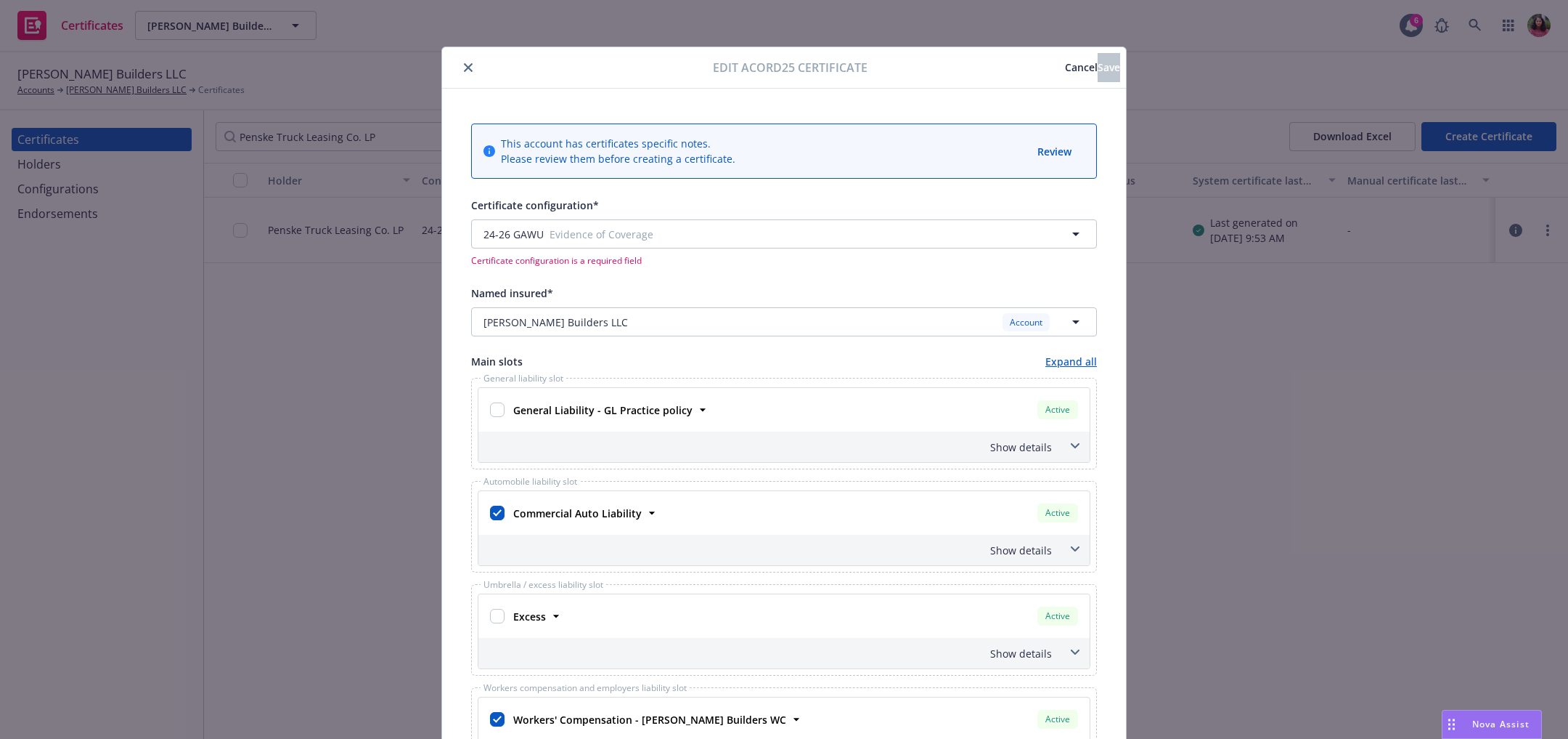
scroll to position [18, 0]
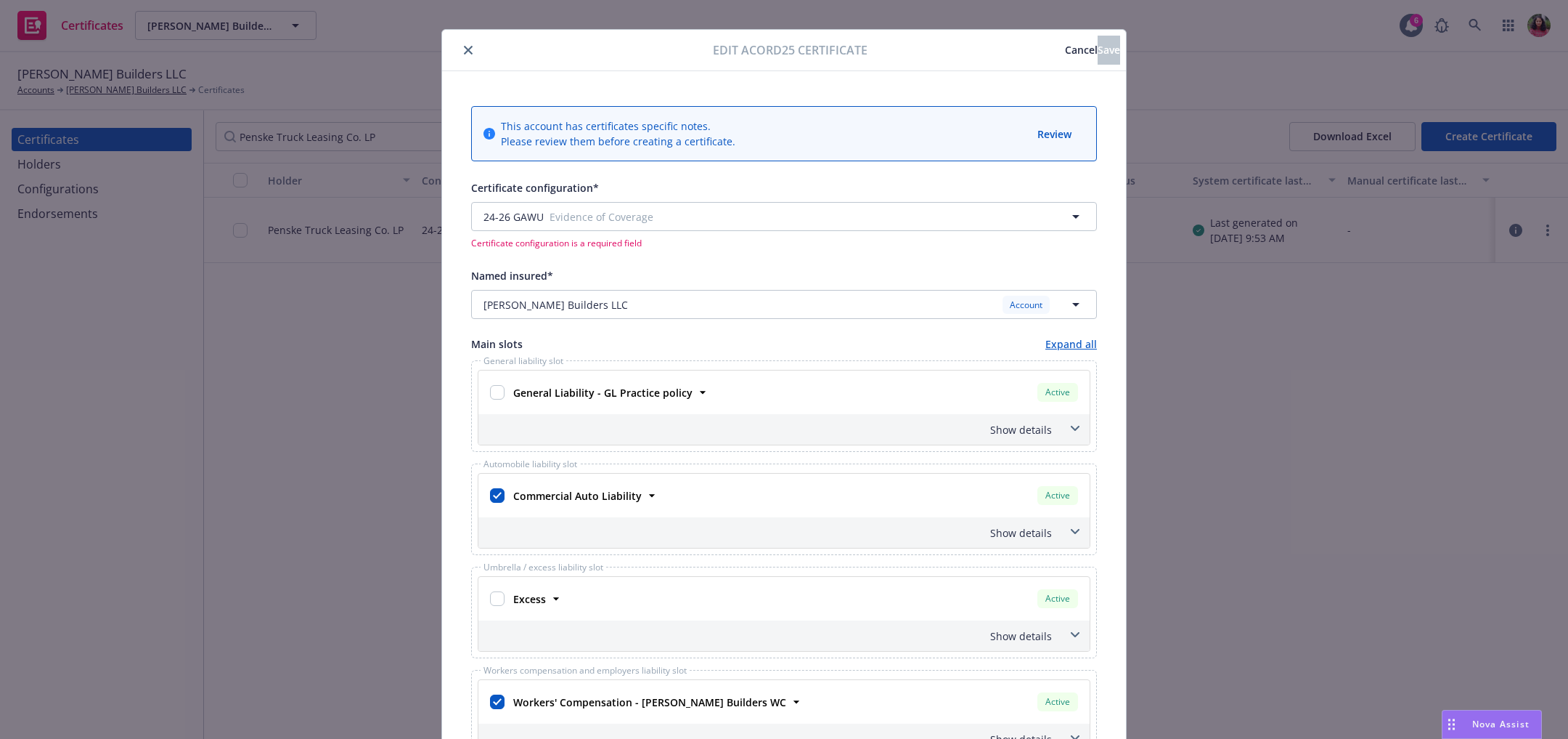
click at [1065, 43] on span "Cancel" at bounding box center [1081, 50] width 33 height 14
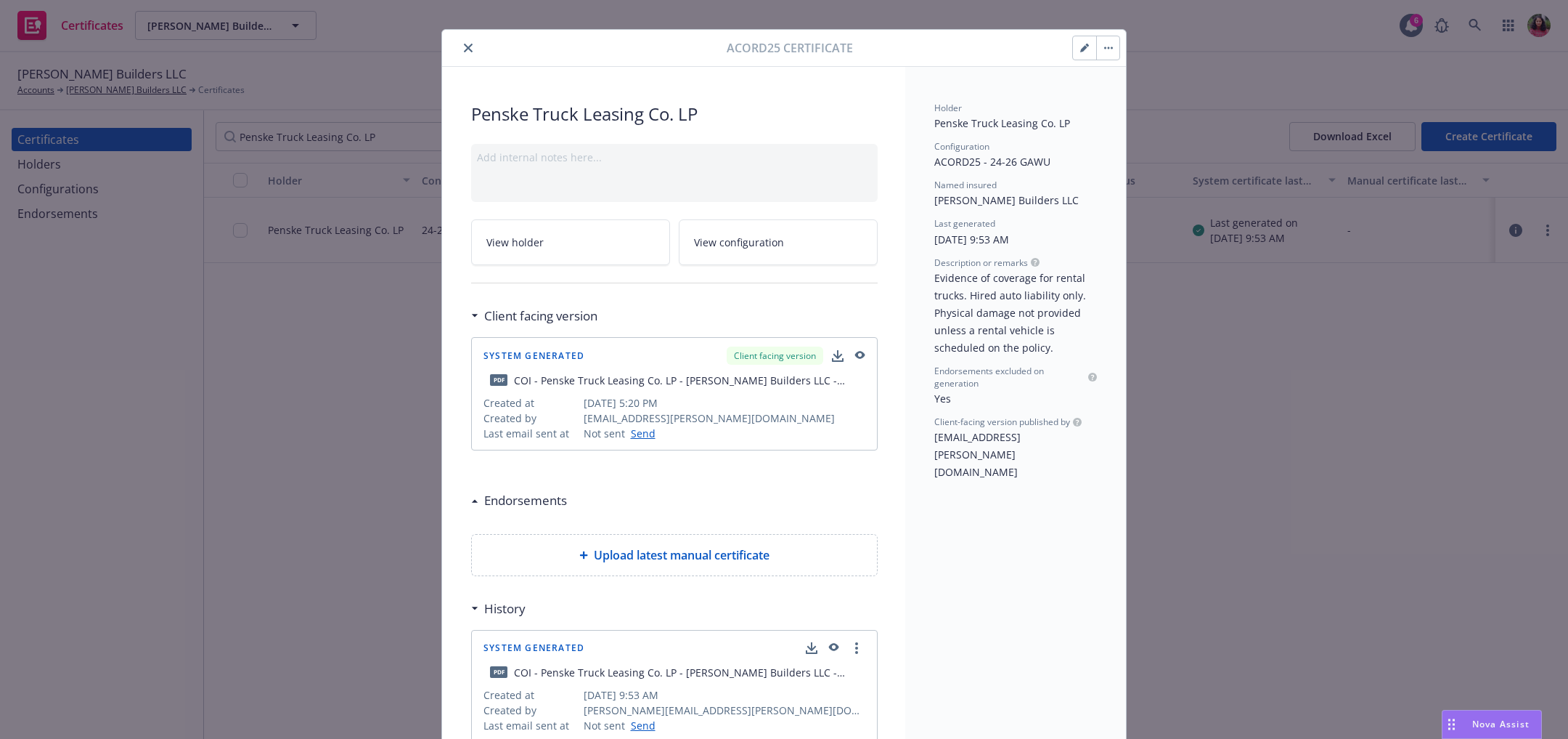
click at [1106, 46] on button "button" at bounding box center [1108, 48] width 23 height 23
click at [1073, 38] on button "button" at bounding box center [1084, 48] width 23 height 23
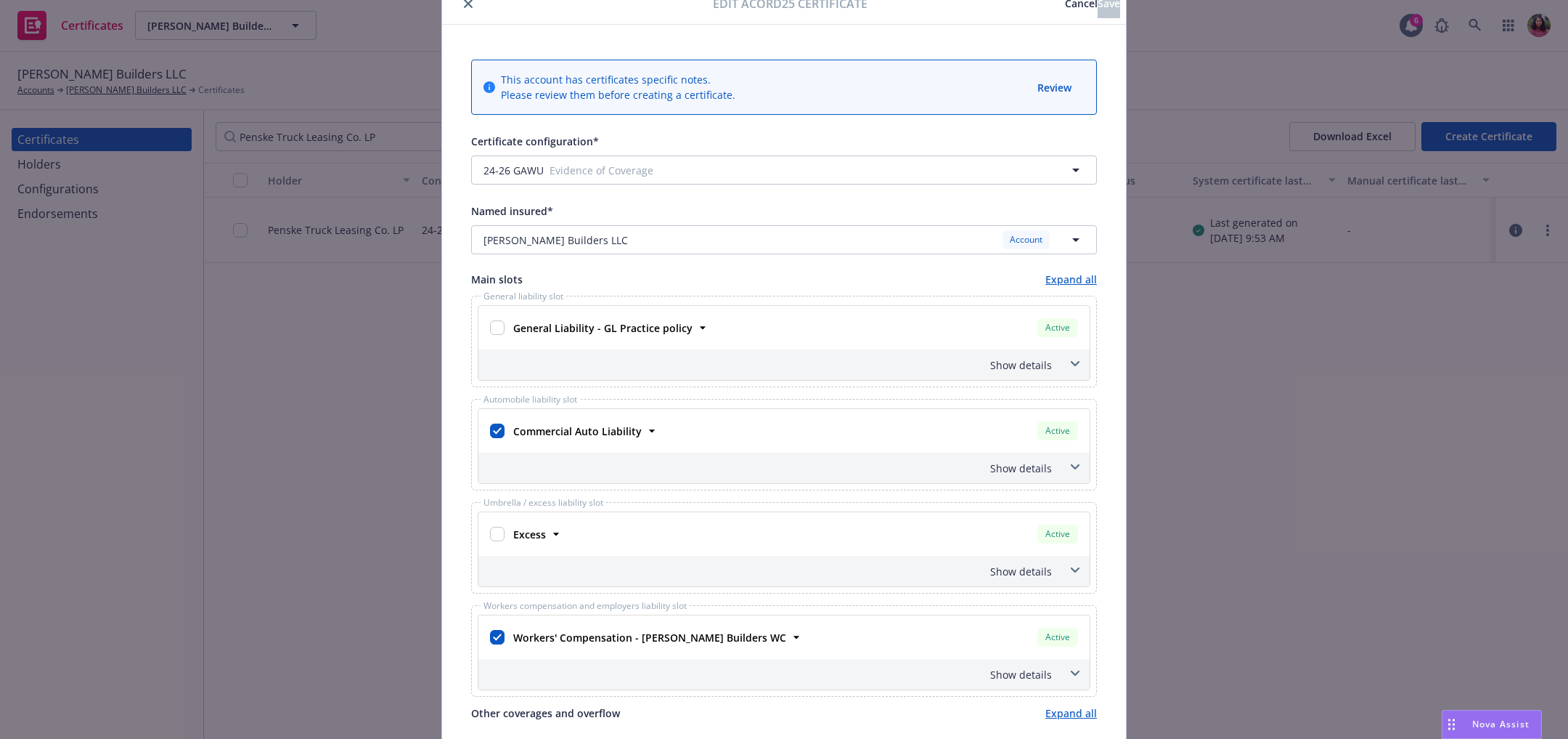
scroll to position [62, 0]
click at [464, 2] on icon "close" at bounding box center [468, 5] width 8 height 8
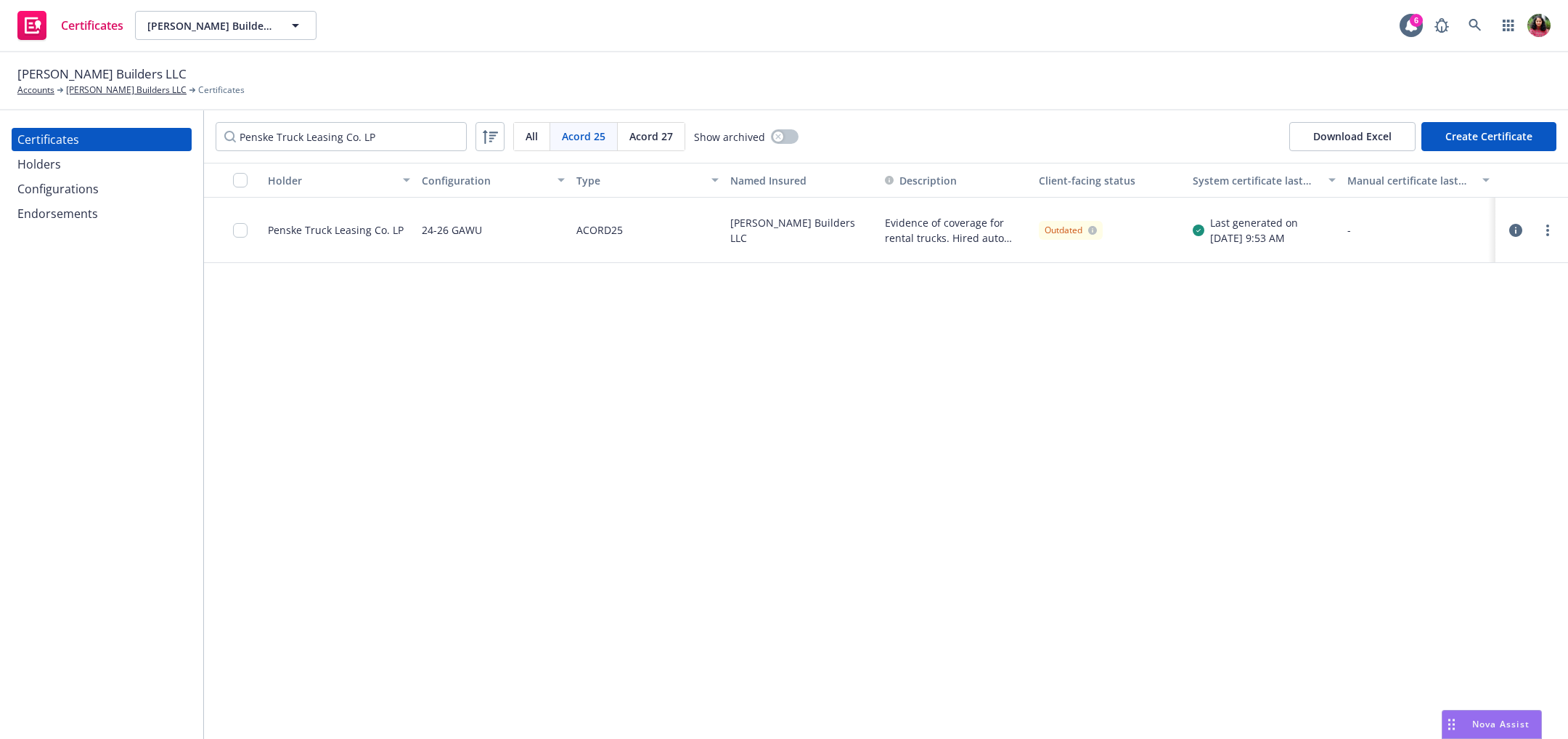
drag, startPoint x: 180, startPoint y: 72, endPoint x: 30, endPoint y: 61, distance: 150.4
click at [30, 61] on div "[PERSON_NAME] Builders LLC Accounts [PERSON_NAME] Builders LLC Certificates" at bounding box center [784, 81] width 1568 height 58
copy span "[PERSON_NAME] Builders LLC"
